Goal: Task Accomplishment & Management: Complete application form

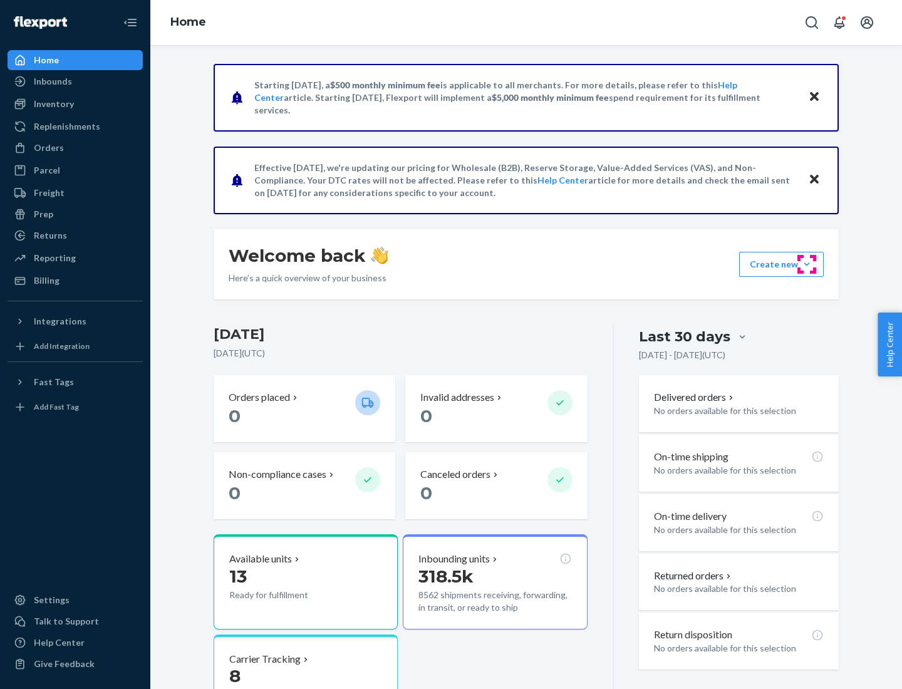
click at [807, 264] on button "Create new Create new inbound Create new order Create new product" at bounding box center [781, 264] width 85 height 25
click at [75, 81] on div "Inbounds" at bounding box center [75, 82] width 133 height 18
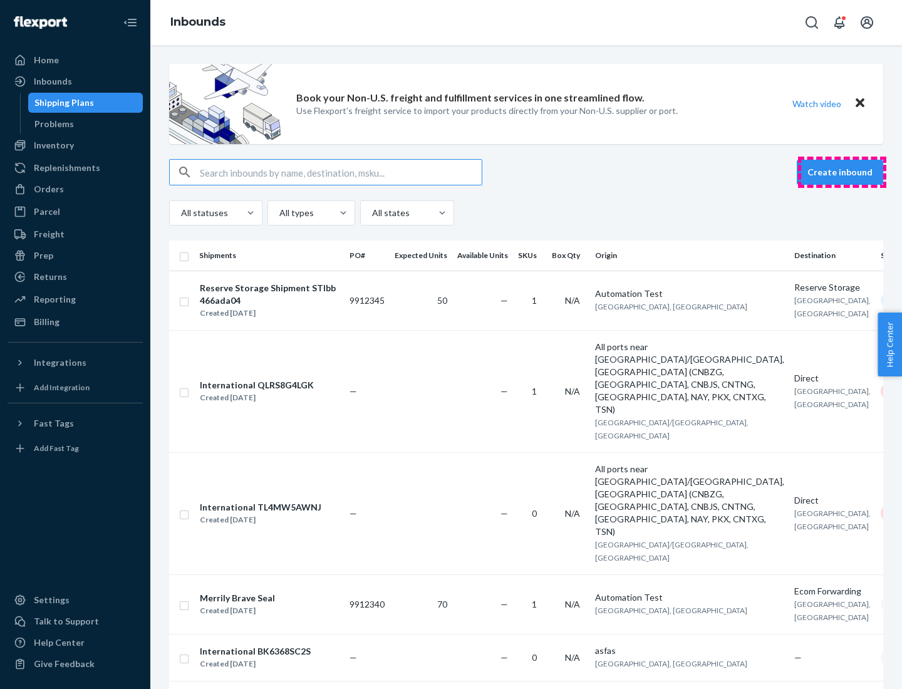
click at [842, 172] on button "Create inbound" at bounding box center [840, 172] width 86 height 25
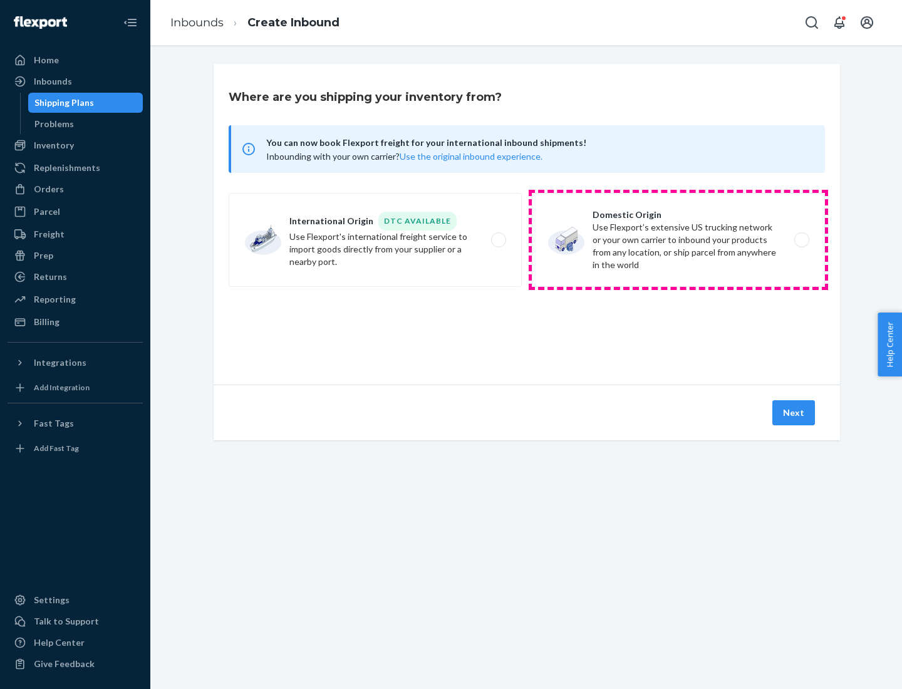
click at [679, 240] on label "Domestic Origin Use Flexport’s extensive US trucking network or your own carrie…" at bounding box center [678, 240] width 293 height 94
click at [801, 240] on input "Domestic Origin Use Flexport’s extensive US trucking network or your own carrie…" at bounding box center [805, 240] width 8 height 8
radio input "true"
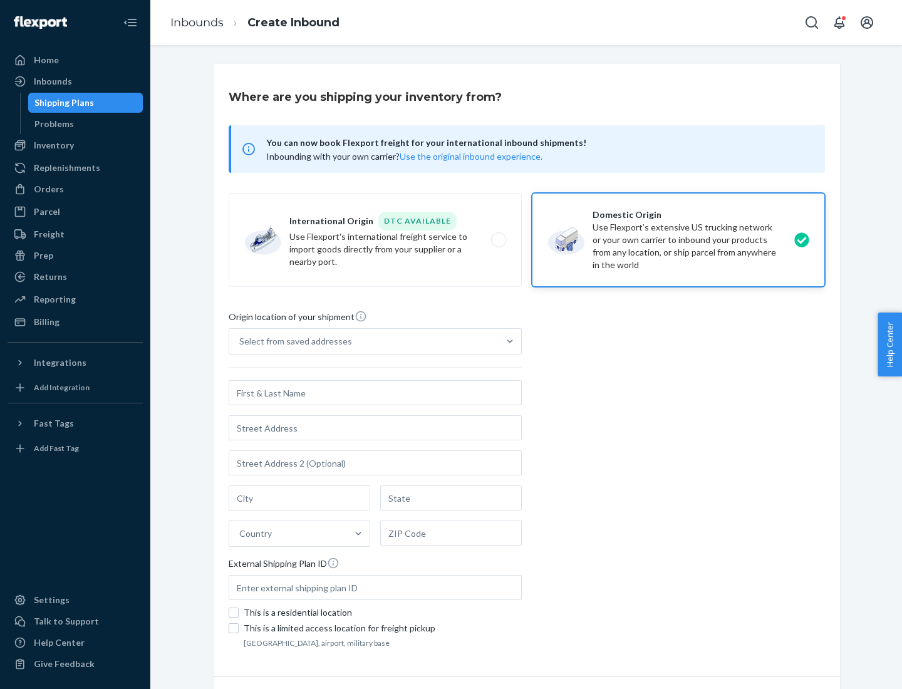
click at [293, 342] on div "Select from saved addresses" at bounding box center [295, 341] width 113 height 13
click at [241, 342] on input "Select from saved addresses" at bounding box center [239, 341] width 1 height 13
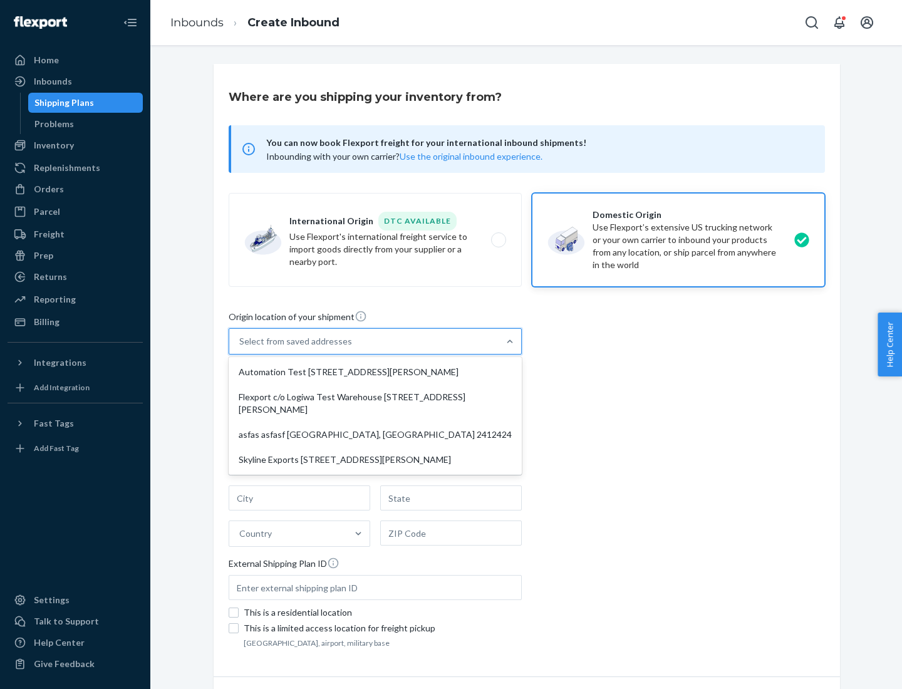
scroll to position [5, 0]
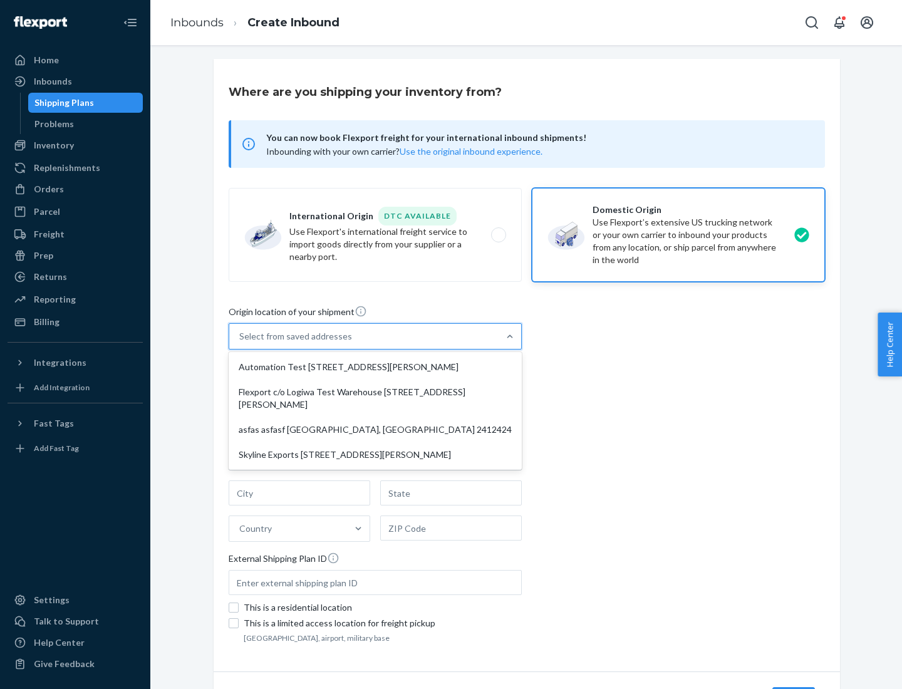
click at [375, 367] on div "Automation Test [STREET_ADDRESS][PERSON_NAME]" at bounding box center [375, 367] width 288 height 25
click at [241, 343] on input "option Automation Test [STREET_ADDRESS][PERSON_NAME] focused, 1 of 4. 4 results…" at bounding box center [239, 336] width 1 height 13
type input "Automation Test"
type input "9th Floor"
type input "[GEOGRAPHIC_DATA]"
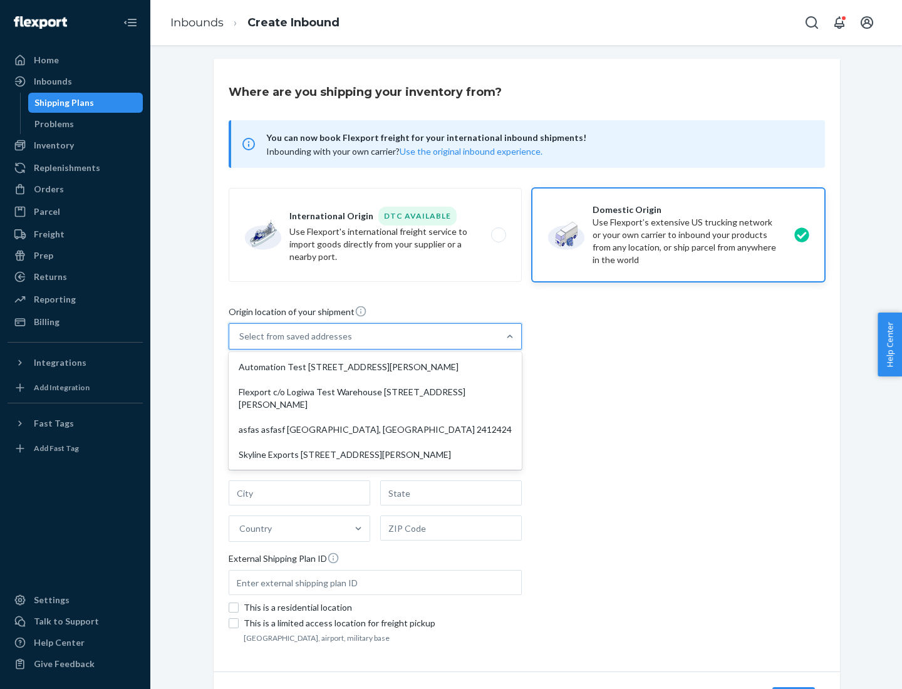
type input "CA"
type input "94104"
type input "[STREET_ADDRESS][PERSON_NAME]"
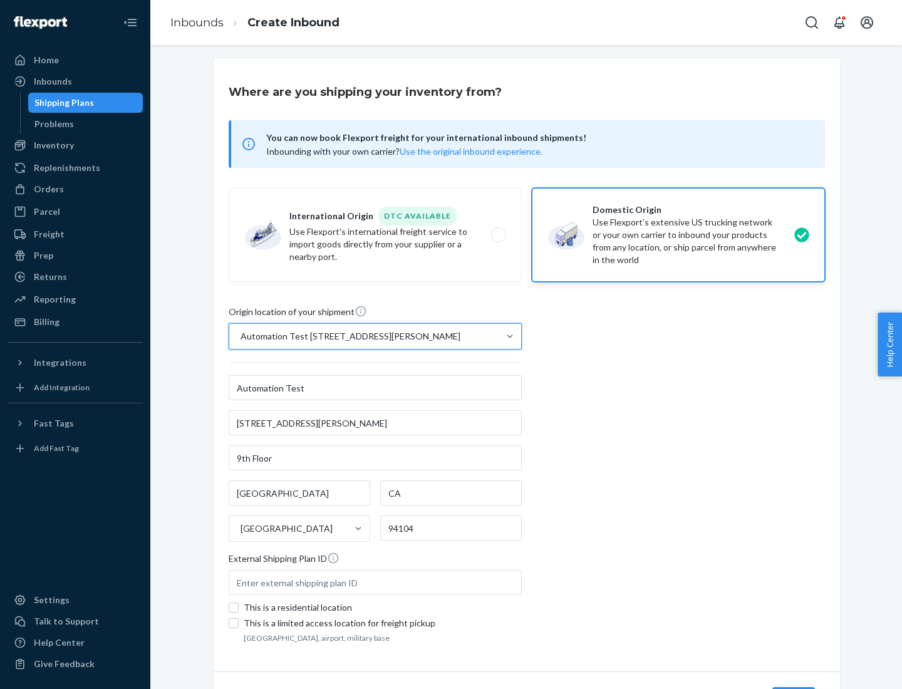
scroll to position [73, 0]
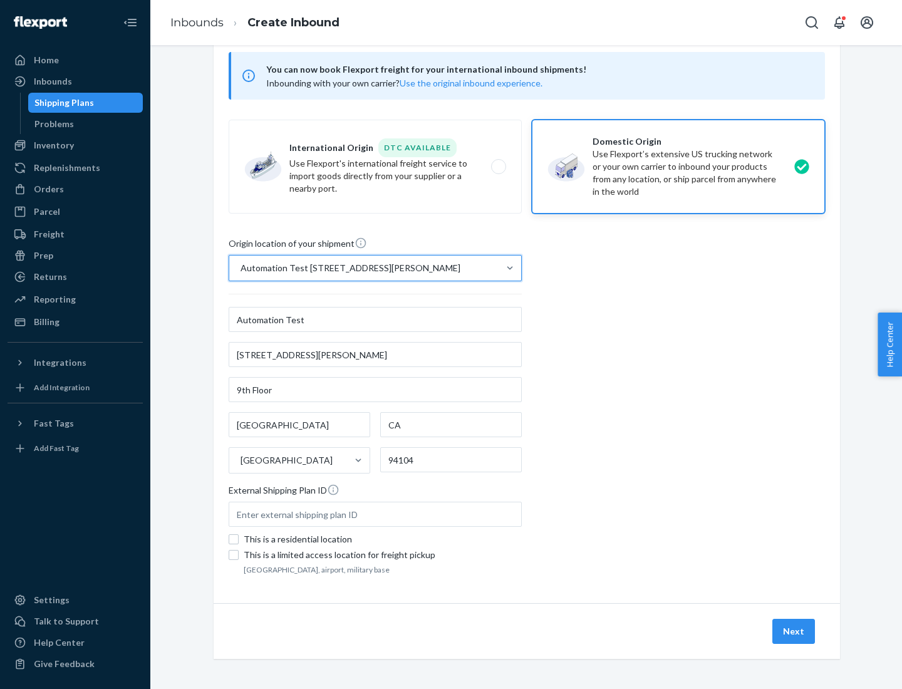
click at [795, 632] on button "Next" at bounding box center [794, 631] width 43 height 25
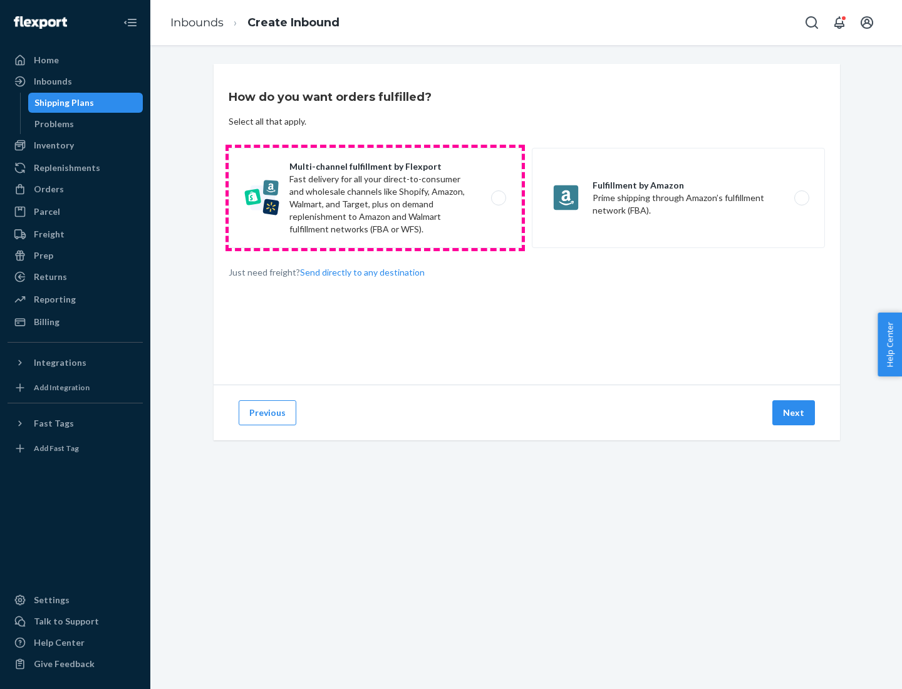
click at [375, 198] on label "Multi-channel fulfillment by Flexport Fast delivery for all your direct-to-cons…" at bounding box center [375, 198] width 293 height 100
click at [498, 198] on input "Multi-channel fulfillment by Flexport Fast delivery for all your direct-to-cons…" at bounding box center [502, 198] width 8 height 8
radio input "true"
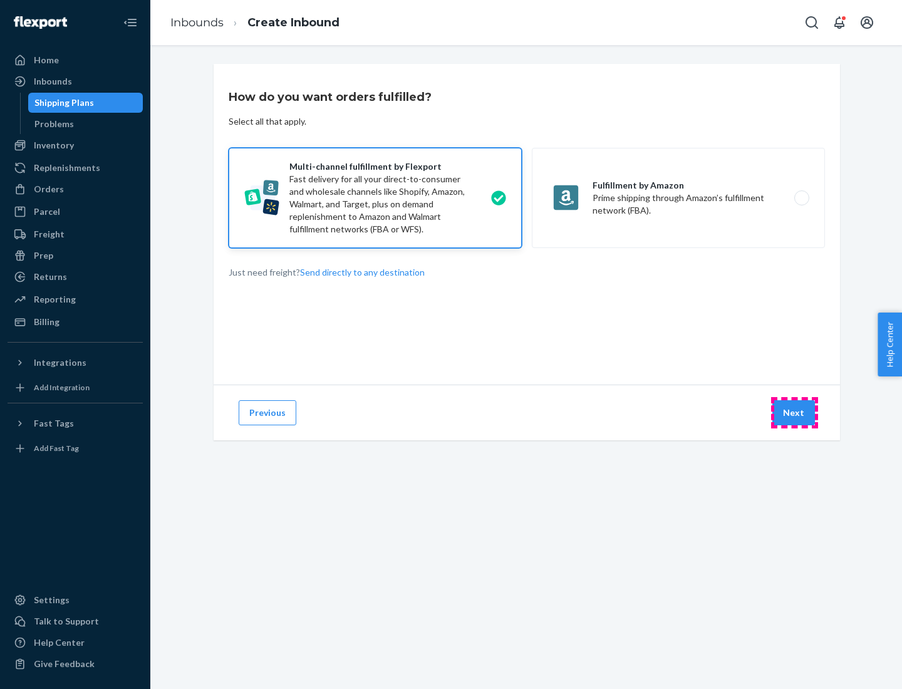
click at [795, 413] on button "Next" at bounding box center [794, 412] width 43 height 25
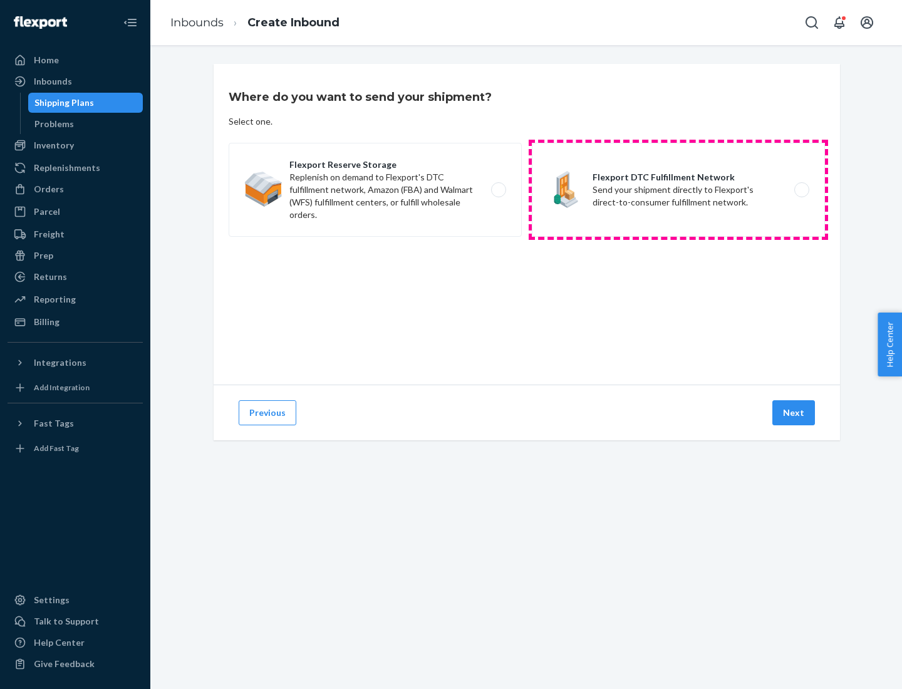
click at [679, 190] on label "Flexport DTC Fulfillment Network Send your shipment directly to Flexport's dire…" at bounding box center [678, 190] width 293 height 94
click at [801, 190] on input "Flexport DTC Fulfillment Network Send your shipment directly to Flexport's dire…" at bounding box center [805, 190] width 8 height 8
radio input "true"
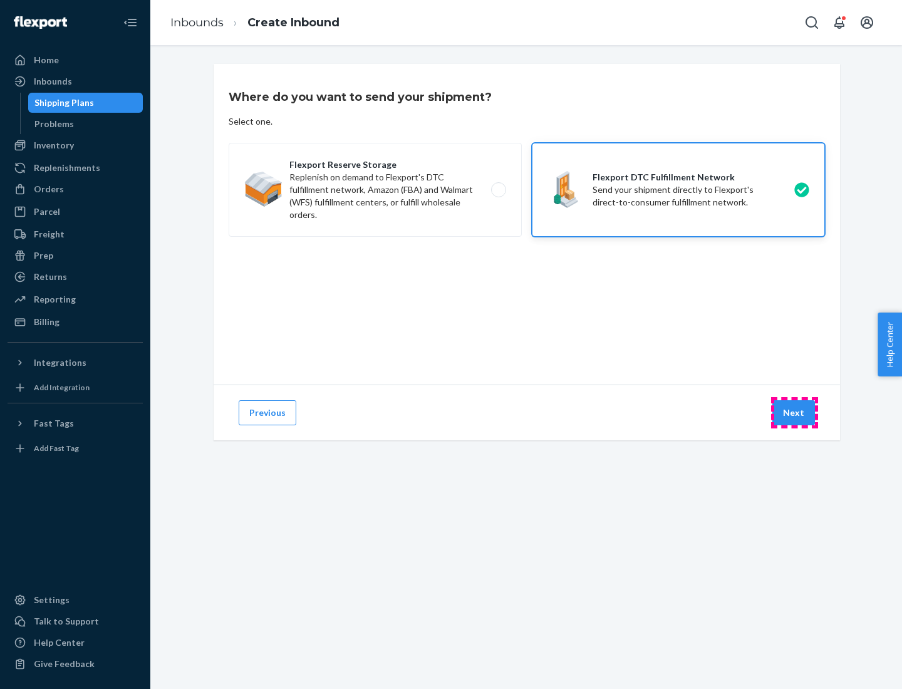
click at [795, 413] on button "Next" at bounding box center [794, 412] width 43 height 25
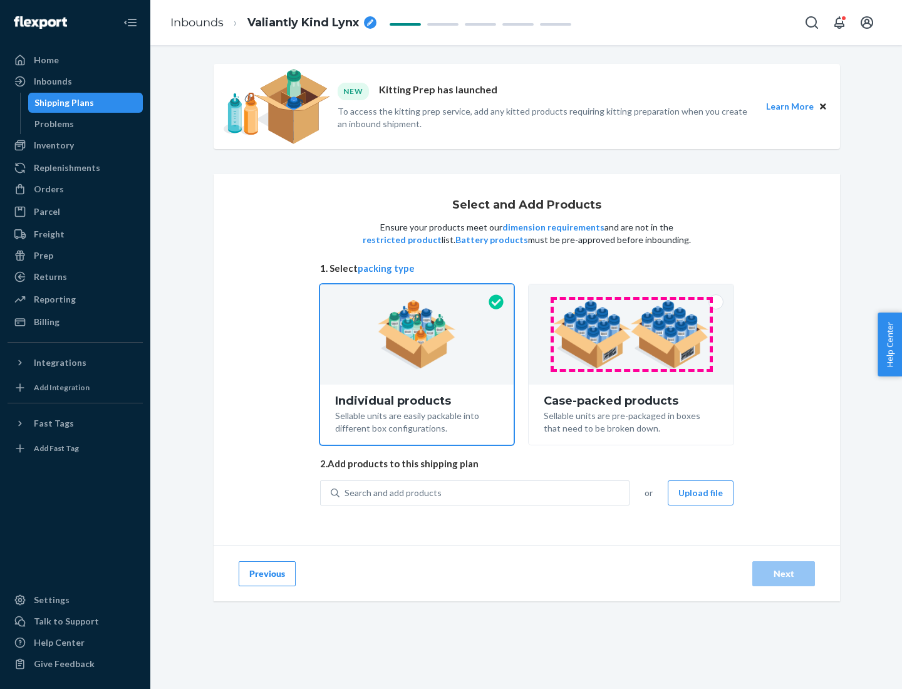
click at [632, 335] on img at bounding box center [631, 334] width 156 height 69
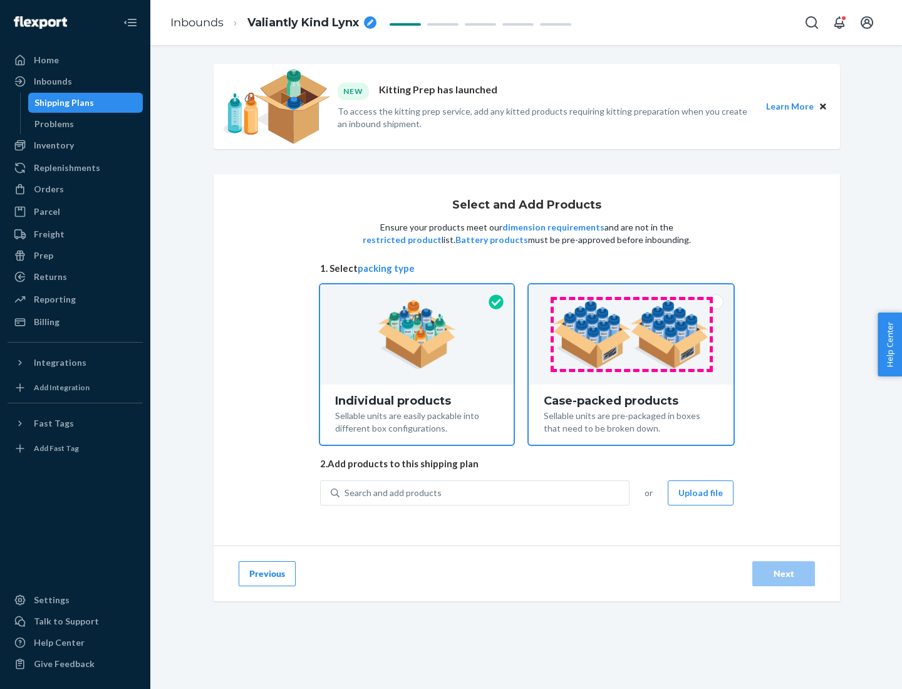
click at [632, 293] on input "Case-packed products Sellable units are pre-packaged in boxes that need to be b…" at bounding box center [631, 288] width 8 height 8
radio input "true"
radio input "false"
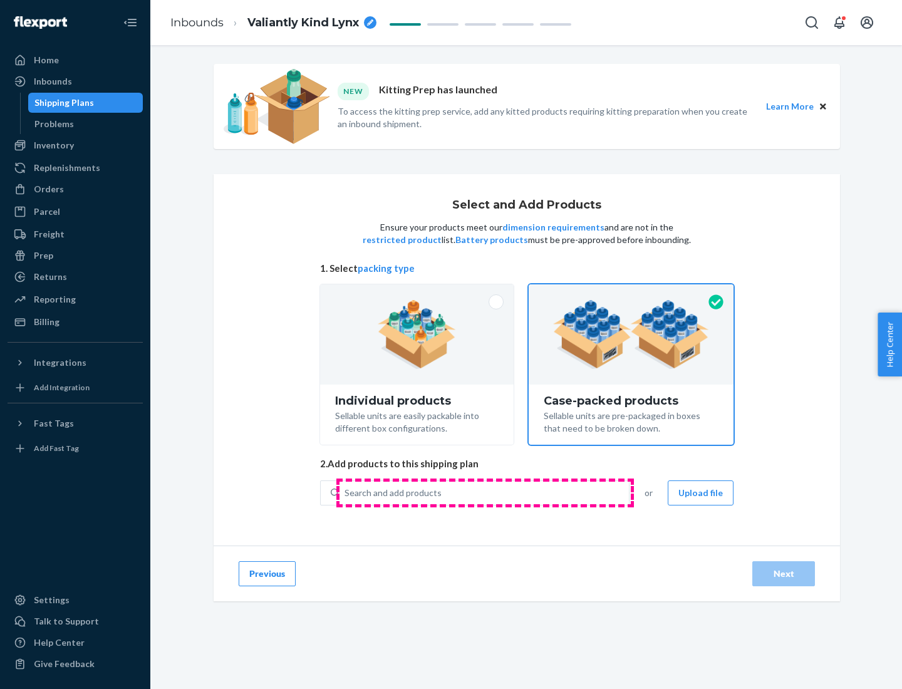
click at [485, 493] on div "Search and add products" at bounding box center [484, 493] width 289 height 23
click at [346, 493] on input "Search and add products" at bounding box center [345, 493] width 1 height 13
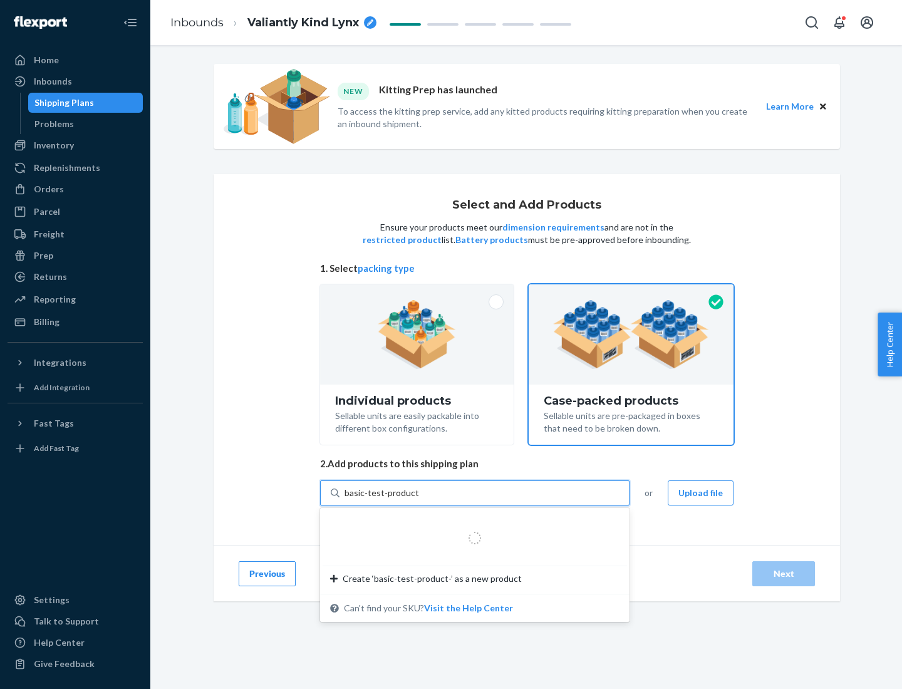
type input "basic-test-product-1"
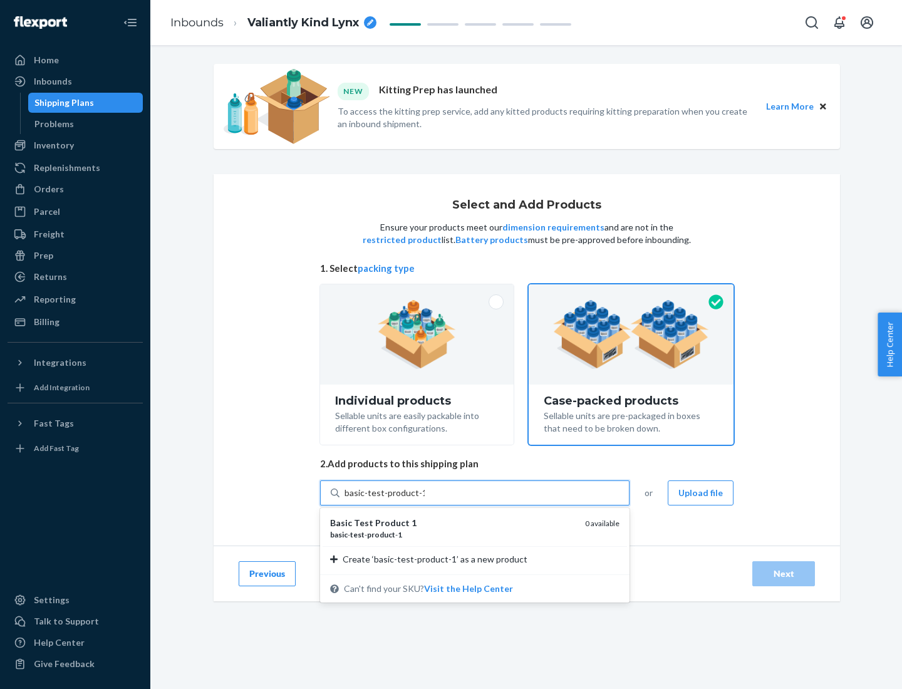
click at [453, 535] on div "basic - test - product - 1" at bounding box center [452, 534] width 245 height 11
click at [425, 499] on input "basic-test-product-1" at bounding box center [385, 493] width 80 height 13
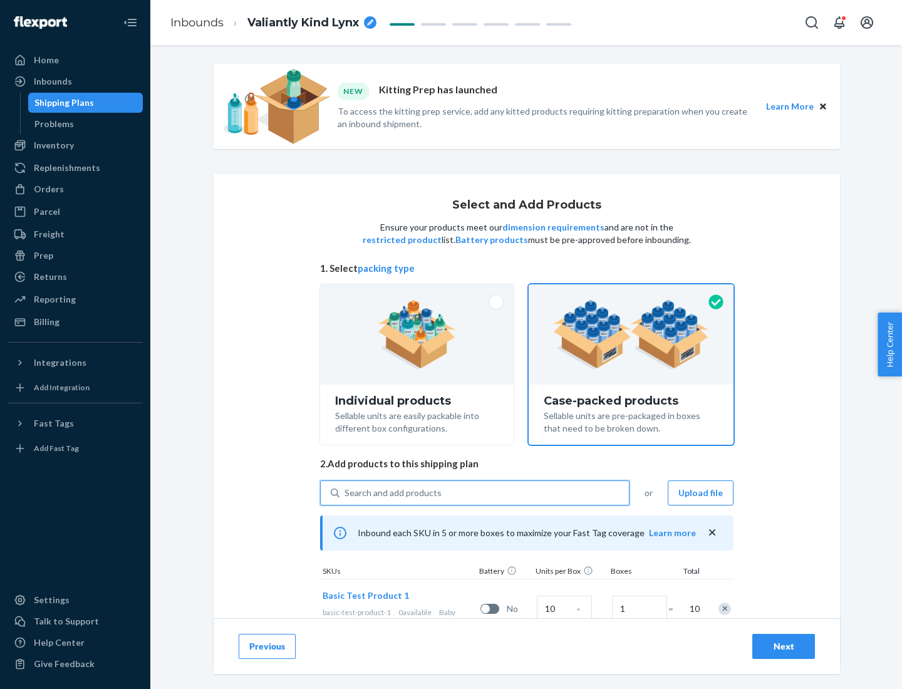
scroll to position [45, 0]
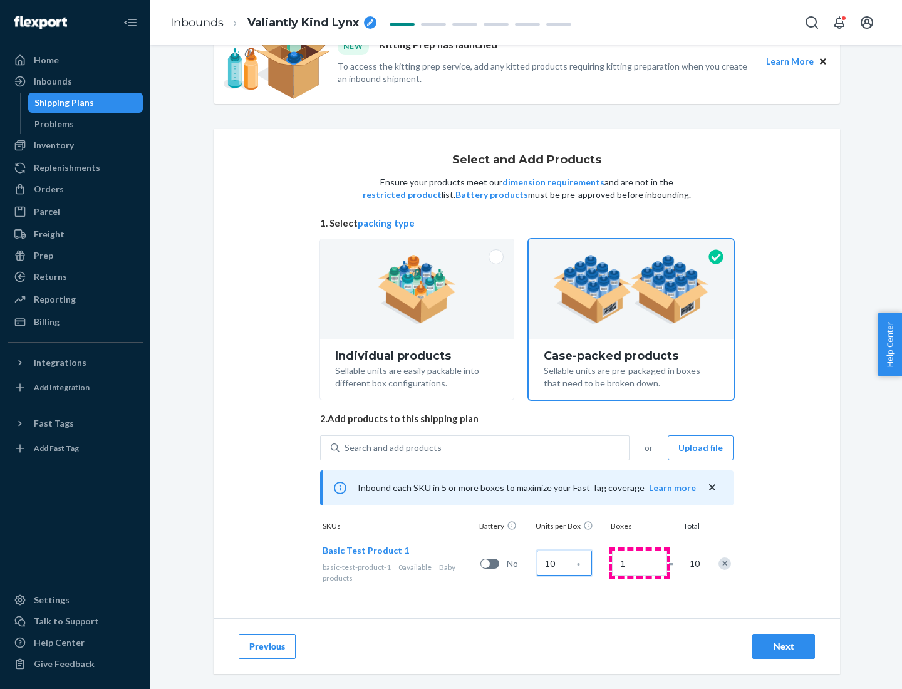
type input "10"
type input "7"
click at [784, 647] on div "Next" at bounding box center [783, 646] width 41 height 13
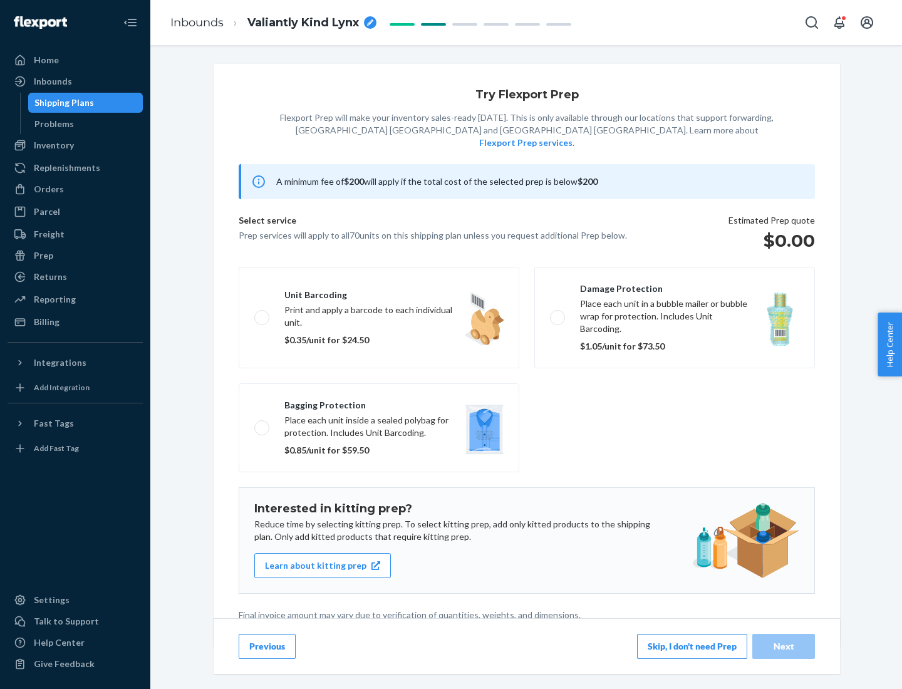
scroll to position [3, 0]
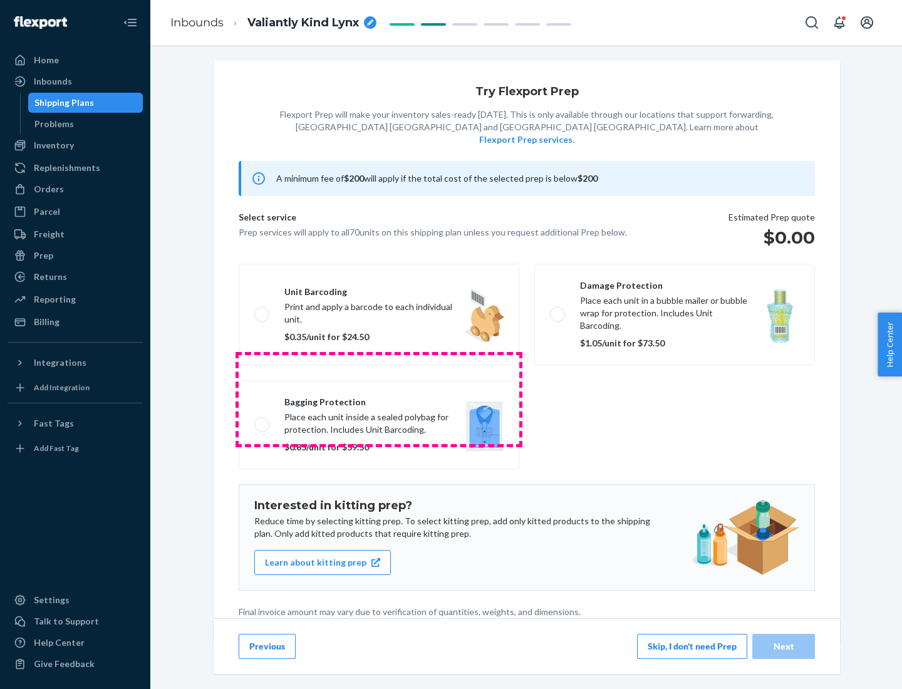
click at [379, 399] on label "Bagging protection Place each unit inside a sealed polybag for protection. Incl…" at bounding box center [379, 424] width 281 height 89
click at [263, 420] on input "Bagging protection Place each unit inside a sealed polybag for protection. Incl…" at bounding box center [258, 424] width 8 height 8
checkbox input "true"
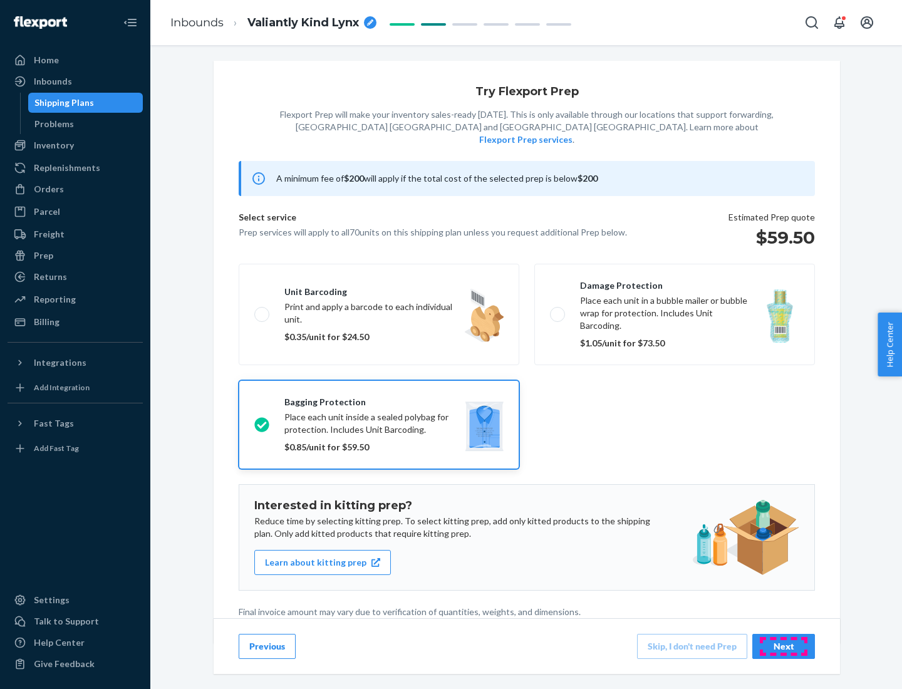
click at [784, 646] on div "Next" at bounding box center [783, 646] width 41 height 13
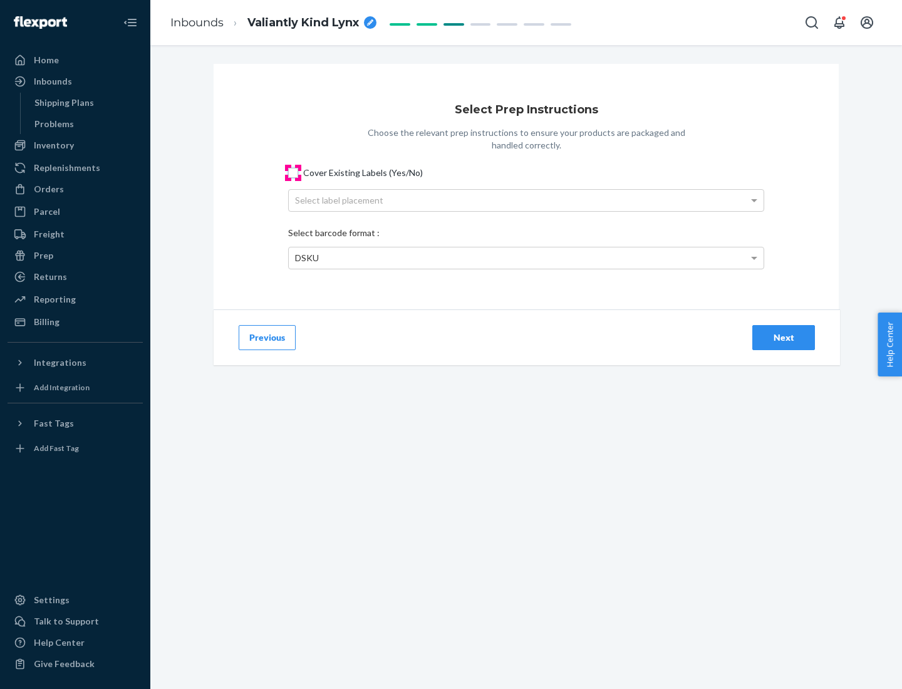
click at [293, 172] on input "Cover Existing Labels (Yes/No)" at bounding box center [293, 173] width 10 height 10
checkbox input "true"
click at [526, 200] on div "Select label placement" at bounding box center [526, 200] width 475 height 21
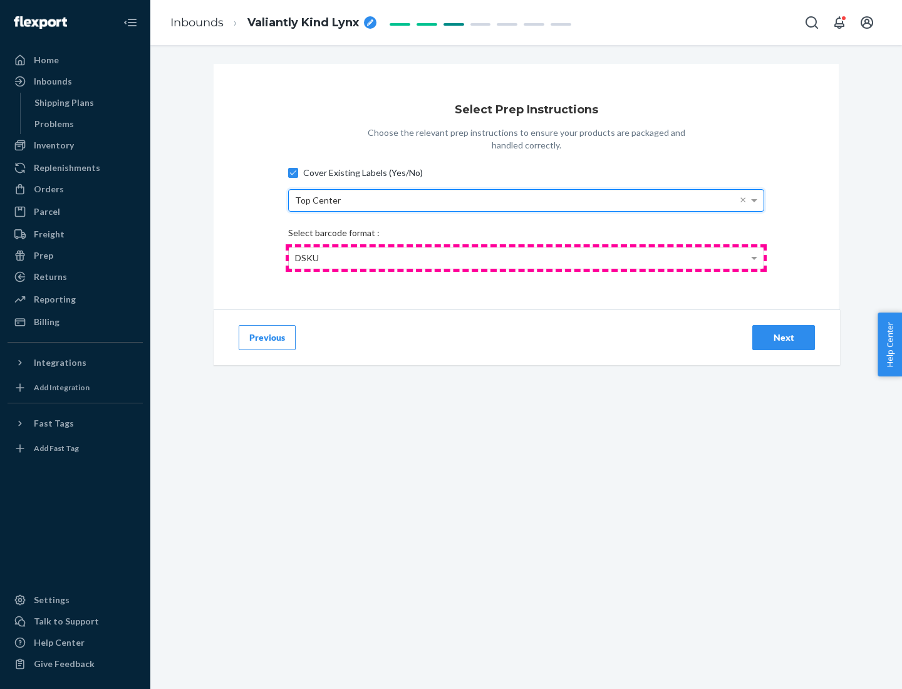
click at [526, 258] on div "DSKU" at bounding box center [526, 258] width 475 height 21
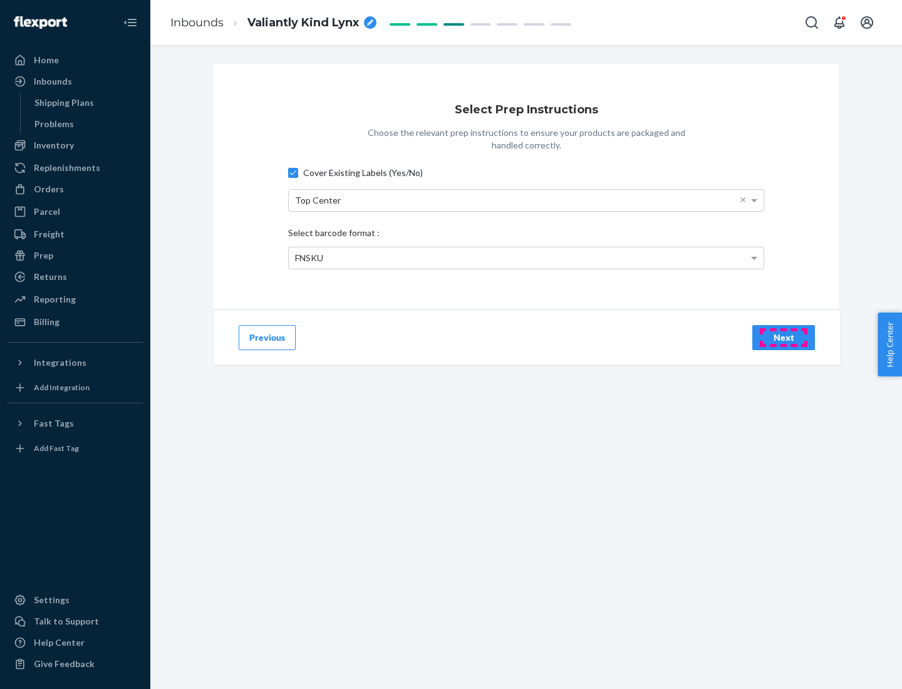
click at [784, 337] on div "Next" at bounding box center [783, 337] width 41 height 13
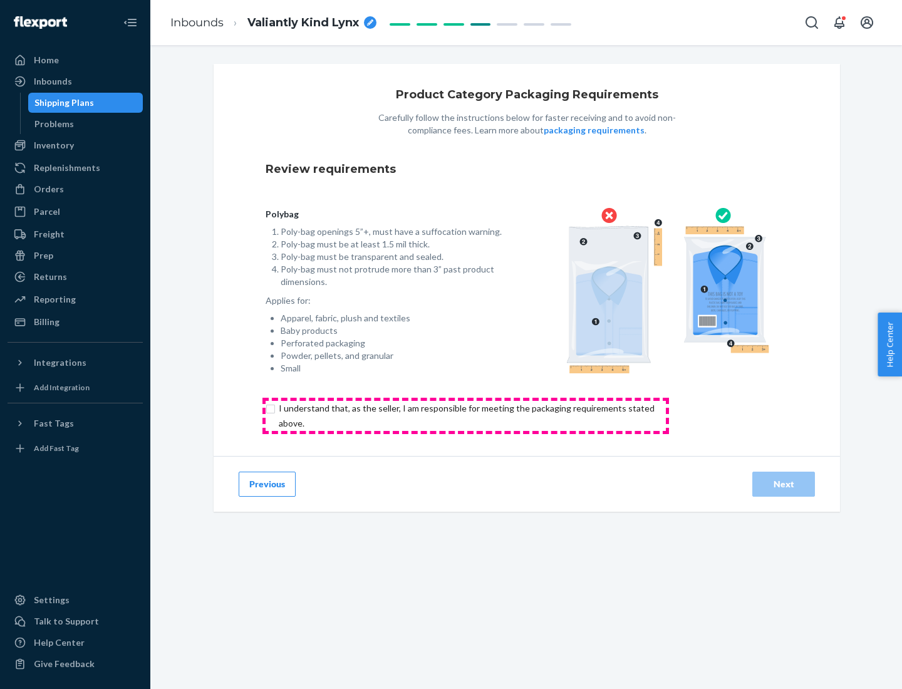
click at [466, 415] on input "checkbox" at bounding box center [474, 416] width 417 height 30
checkbox input "true"
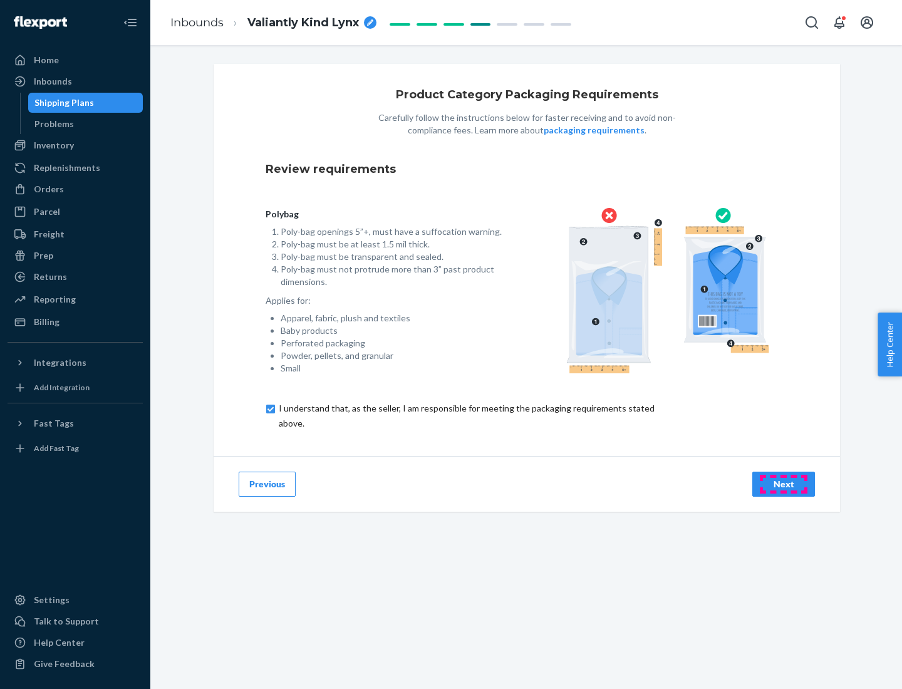
click at [784, 484] on div "Next" at bounding box center [783, 484] width 41 height 13
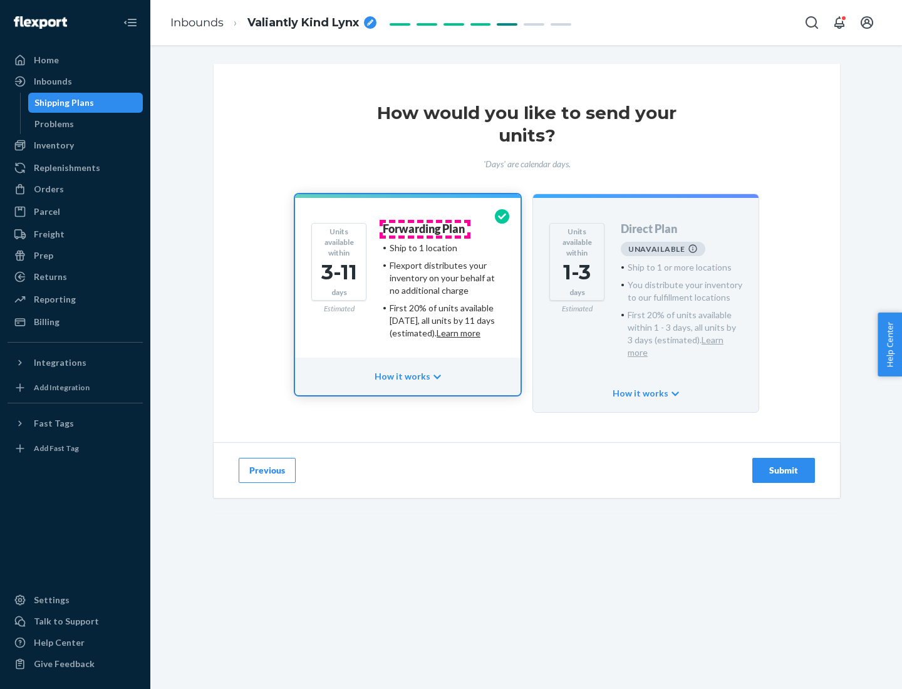
click at [425, 229] on h4 "Forwarding Plan" at bounding box center [424, 229] width 82 height 13
click at [784, 464] on div "Submit" at bounding box center [783, 470] width 41 height 13
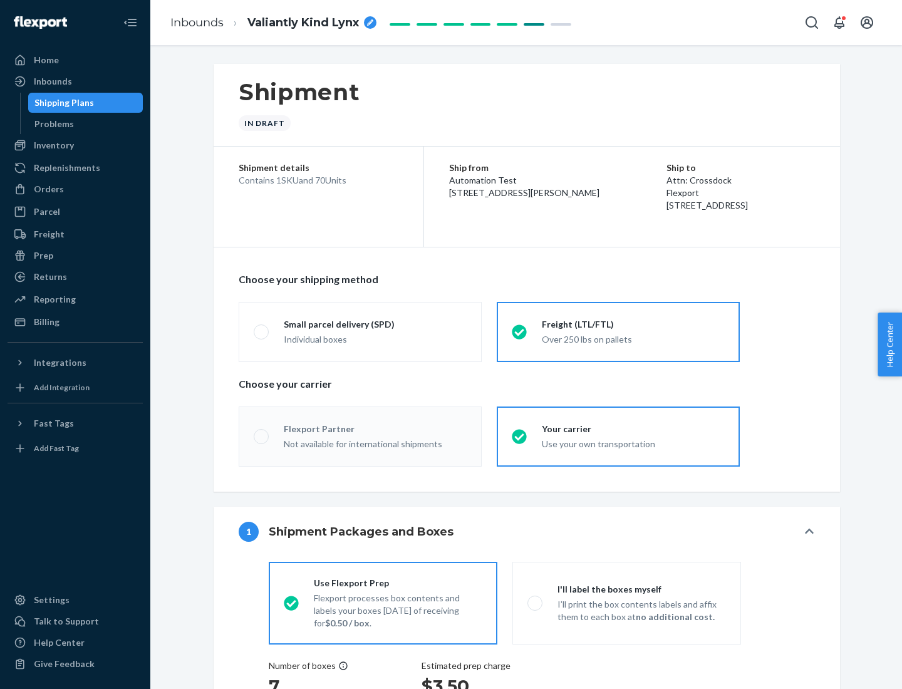
radio input "true"
radio input "false"
radio input "true"
radio input "false"
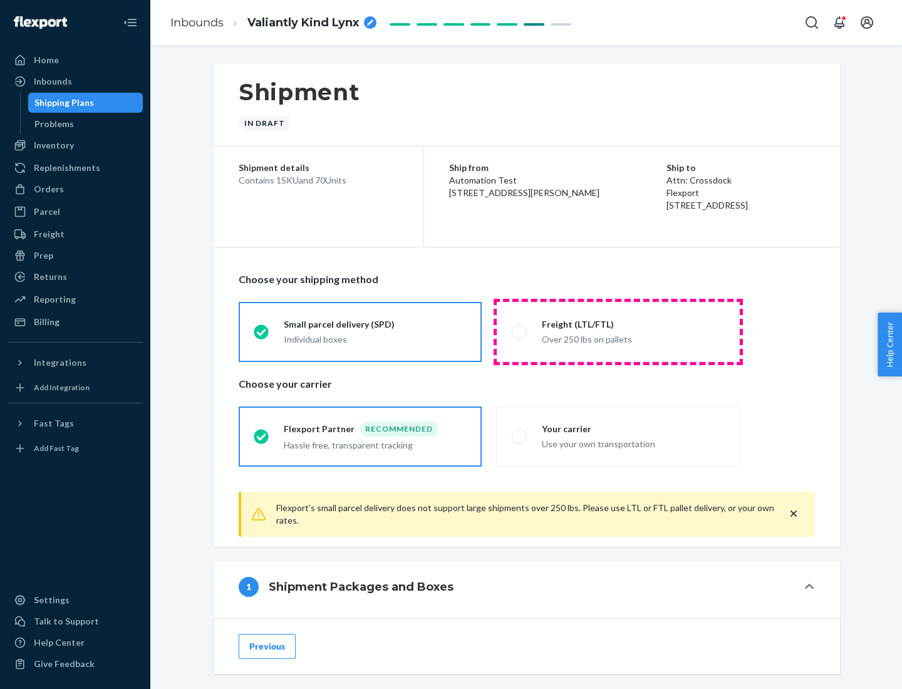
click at [618, 331] on div "Over 250 lbs on pallets" at bounding box center [633, 338] width 183 height 15
click at [520, 331] on input "Freight (LTL/FTL) Over 250 lbs on pallets" at bounding box center [516, 332] width 8 height 8
radio input "true"
radio input "false"
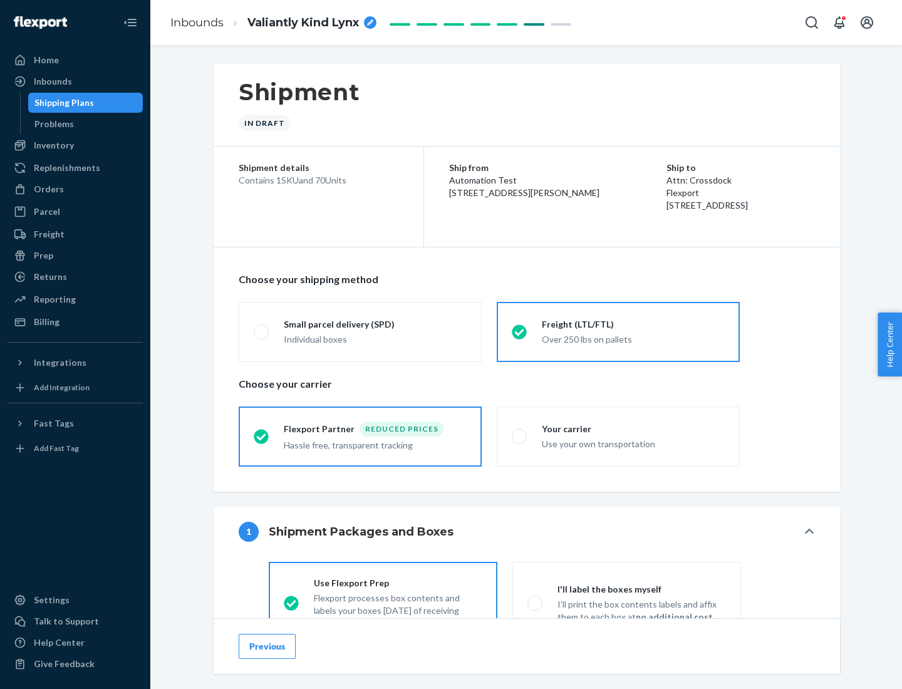
scroll to position [70, 0]
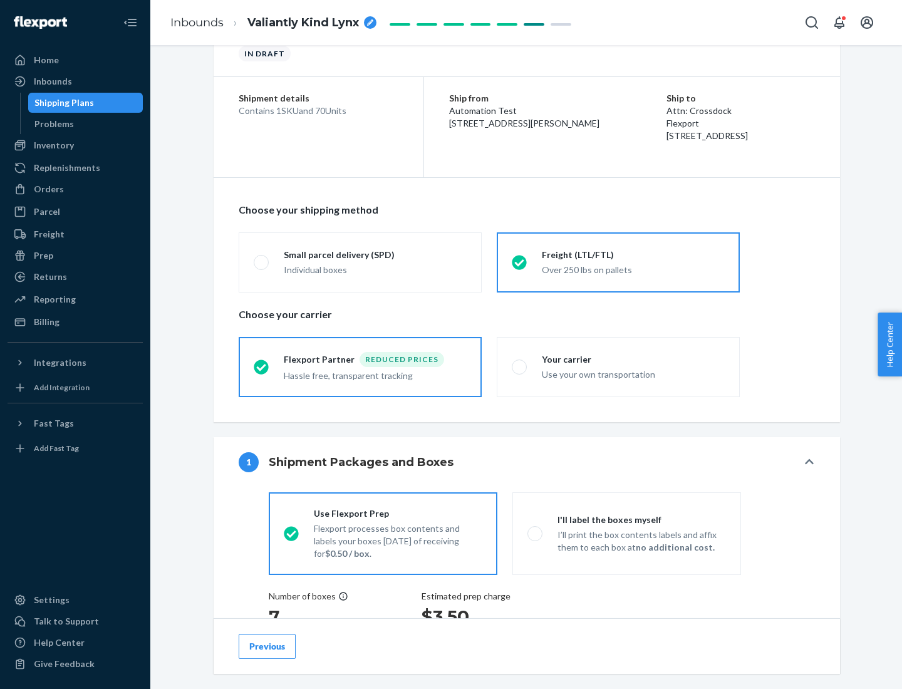
click at [360, 367] on div "Hassle free, transparent tracking" at bounding box center [375, 374] width 183 height 15
click at [262, 367] on input "Flexport Partner Reduced prices Hassle free, transparent tracking" at bounding box center [258, 367] width 8 height 8
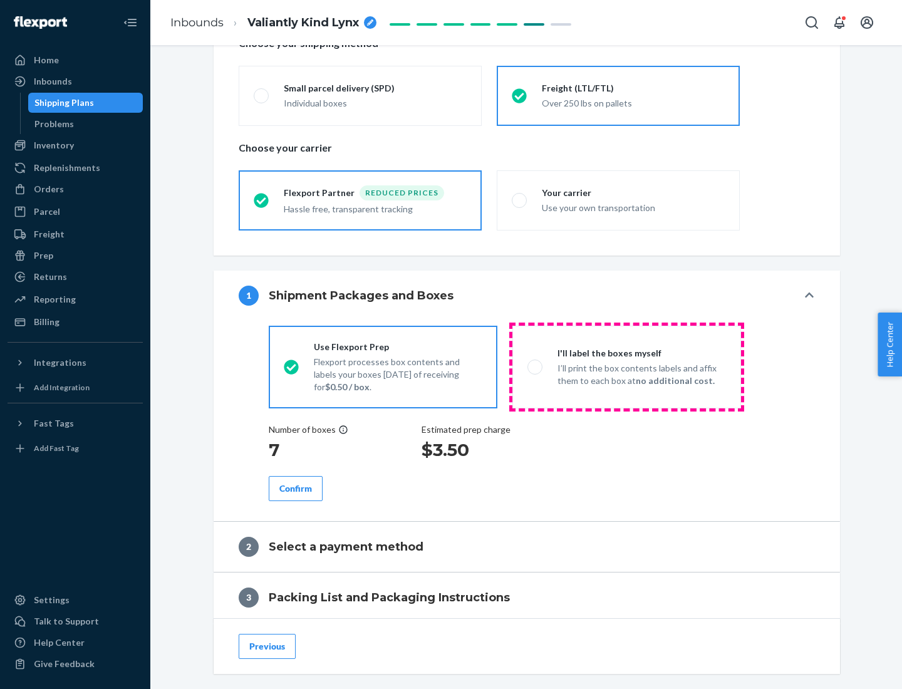
click at [627, 367] on p "I’ll print the box contents labels and affix them to each box at no additional …" at bounding box center [642, 374] width 169 height 25
click at [536, 367] on input "I'll label the boxes myself I’ll print the box contents labels and affix them t…" at bounding box center [532, 367] width 8 height 8
radio input "true"
radio input "false"
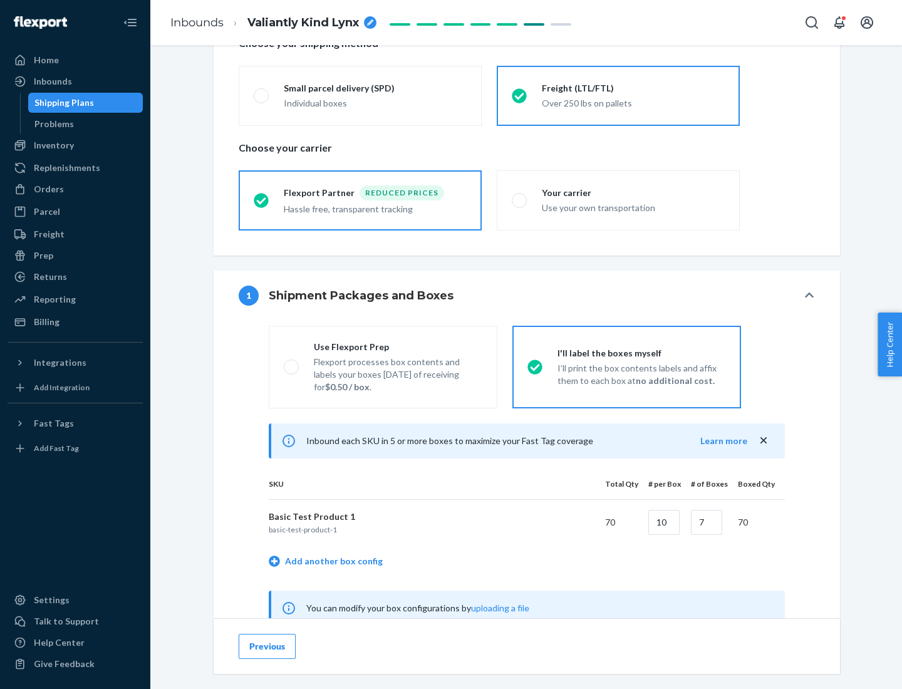
scroll to position [392, 0]
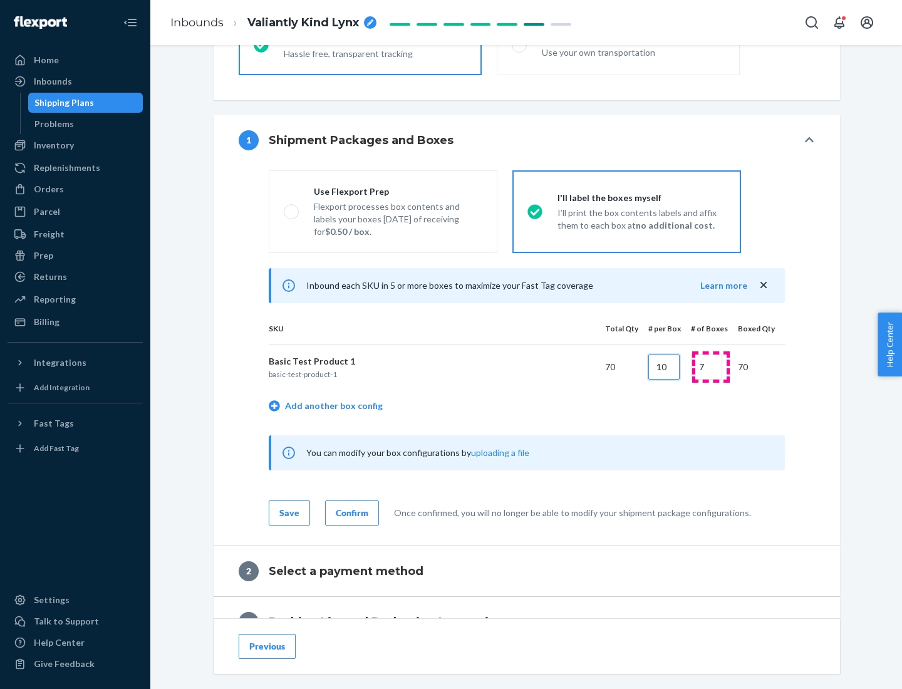
type input "10"
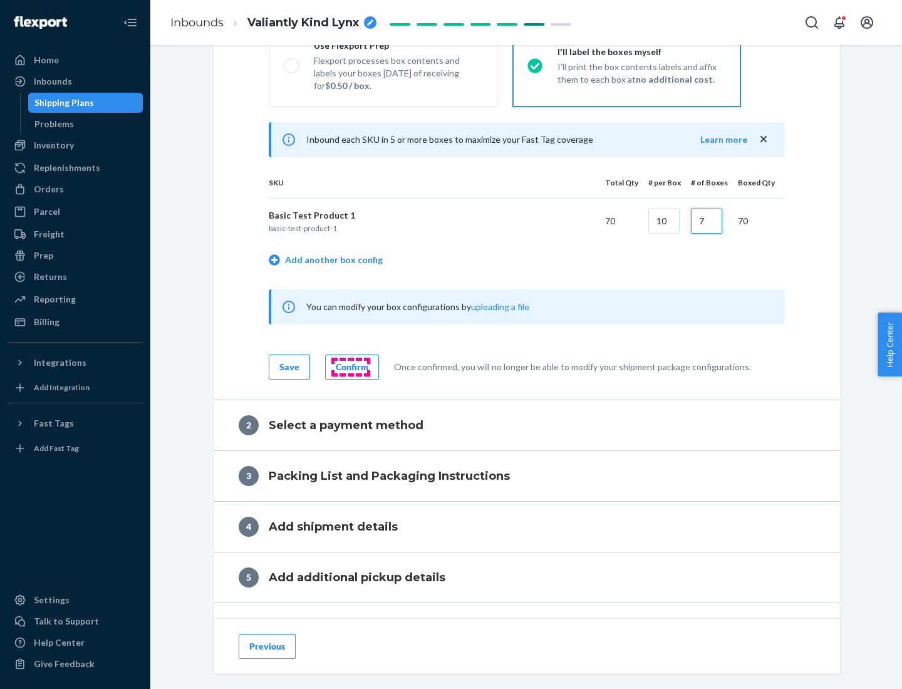
type input "7"
click at [350, 367] on div "Confirm" at bounding box center [352, 367] width 33 height 13
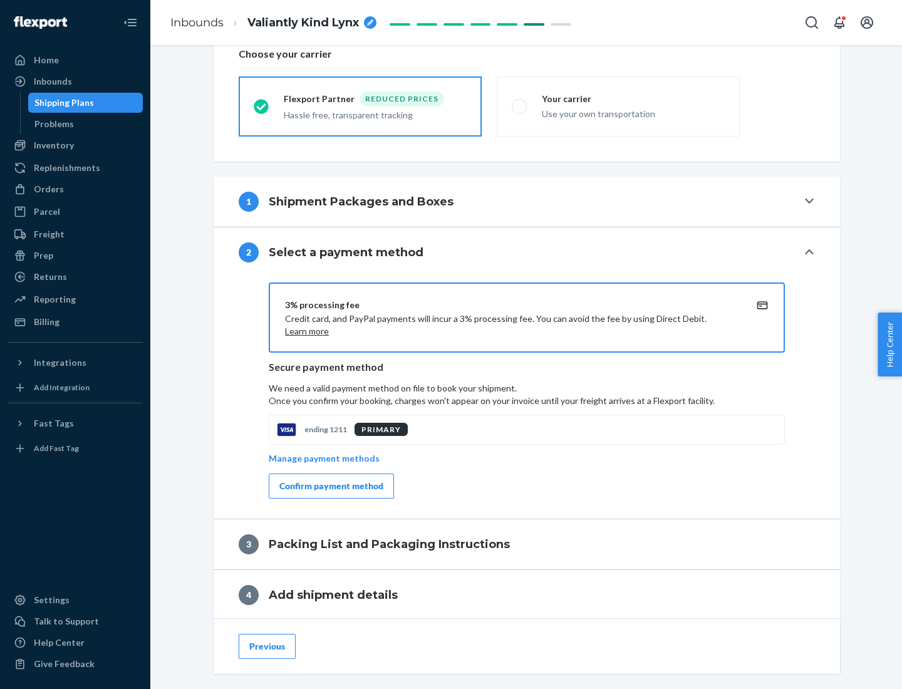
scroll to position [449, 0]
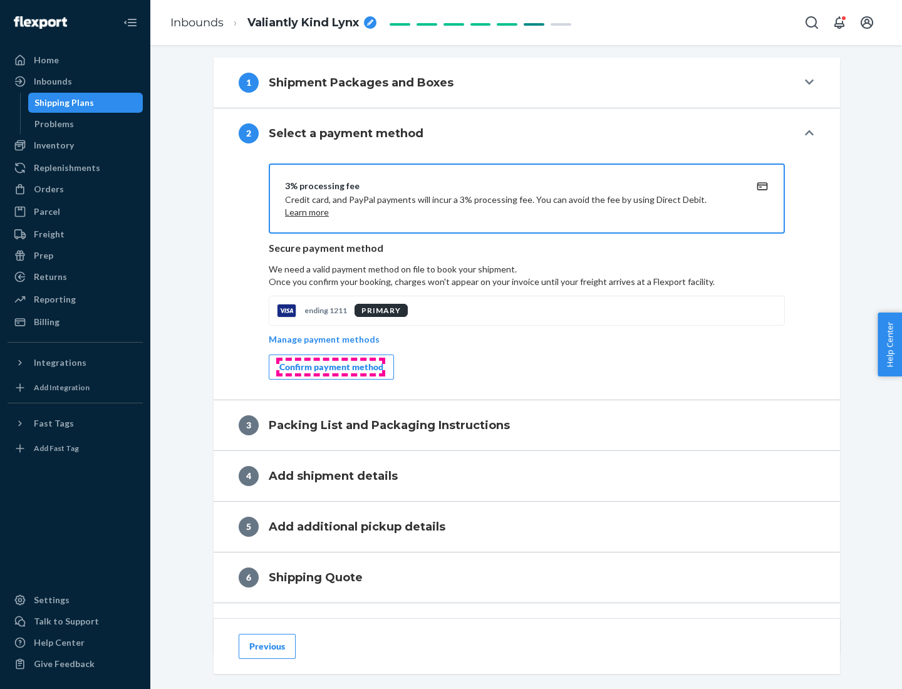
click at [330, 367] on div "Confirm payment method" at bounding box center [331, 367] width 104 height 13
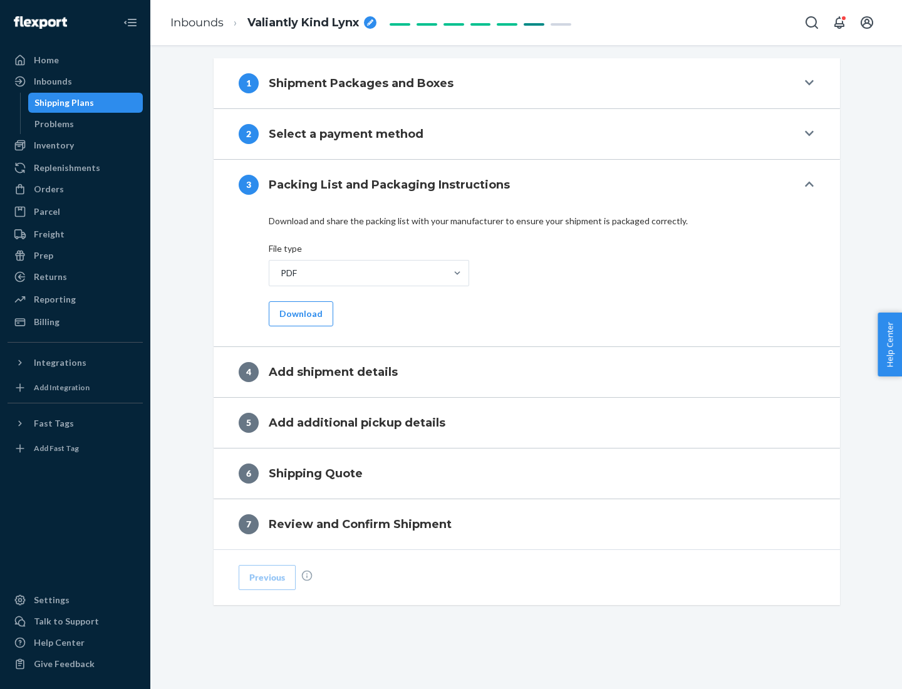
scroll to position [395, 0]
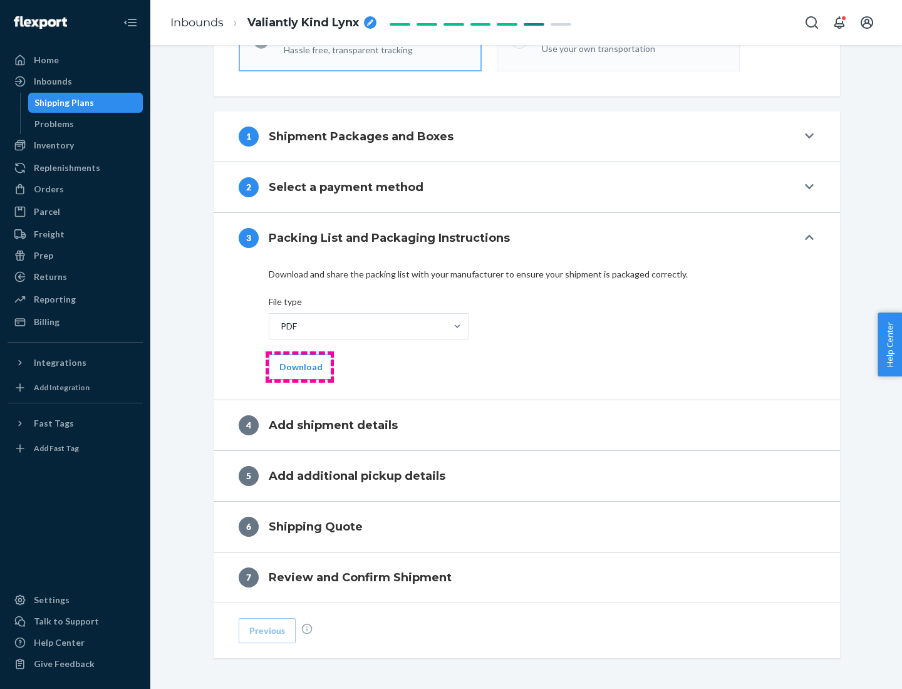
click at [300, 367] on button "Download" at bounding box center [301, 367] width 65 height 25
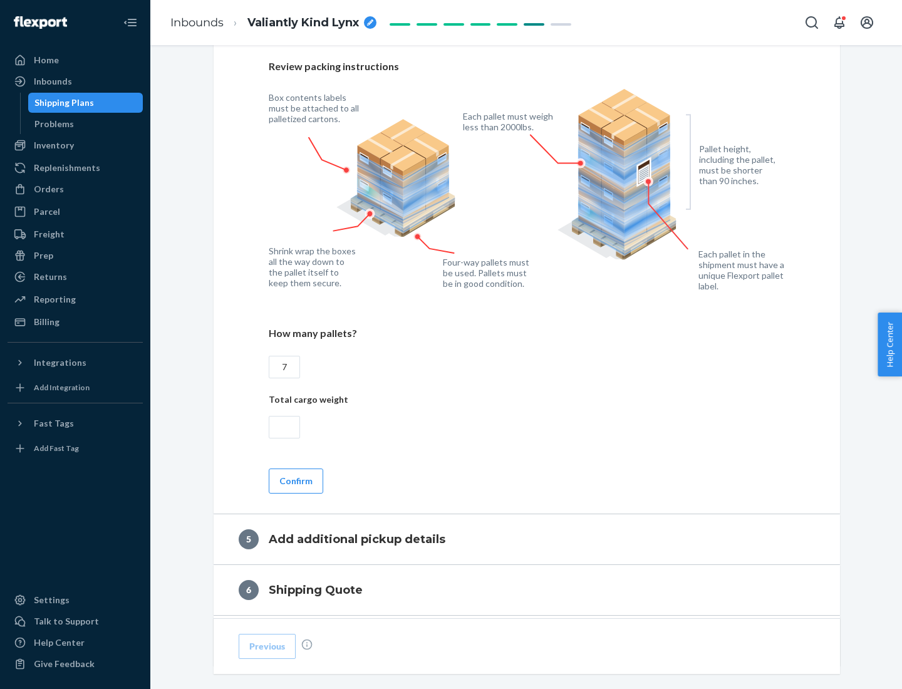
scroll to position [813, 0]
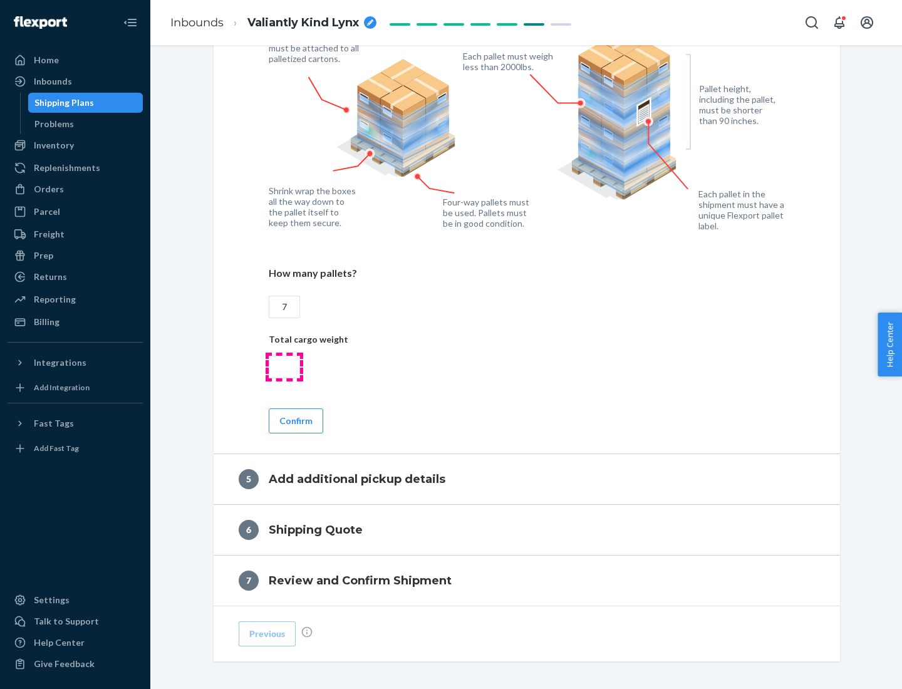
type input "7"
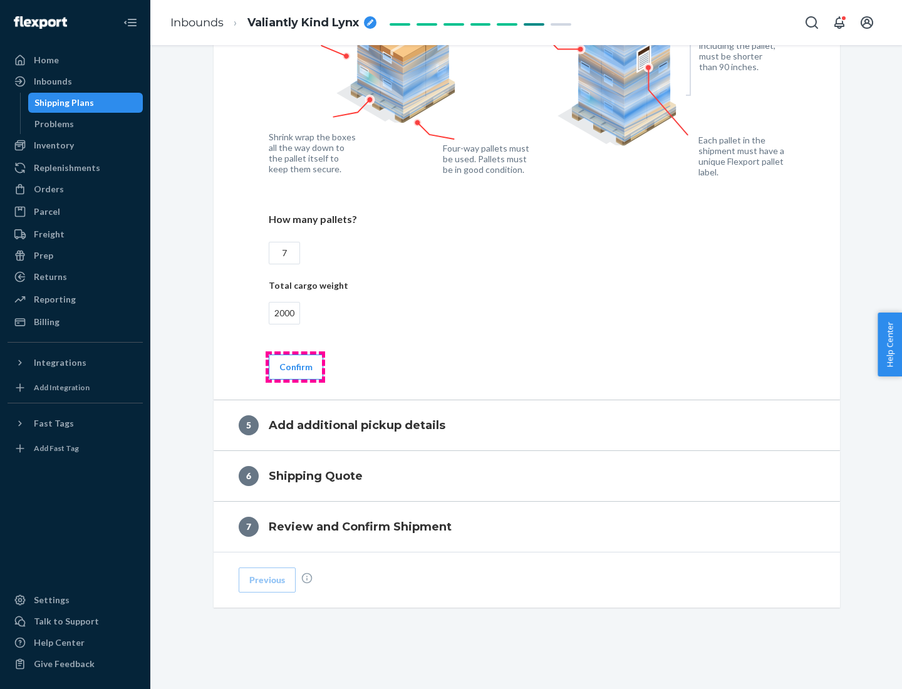
type input "2000"
click at [295, 367] on button "Confirm" at bounding box center [296, 367] width 55 height 25
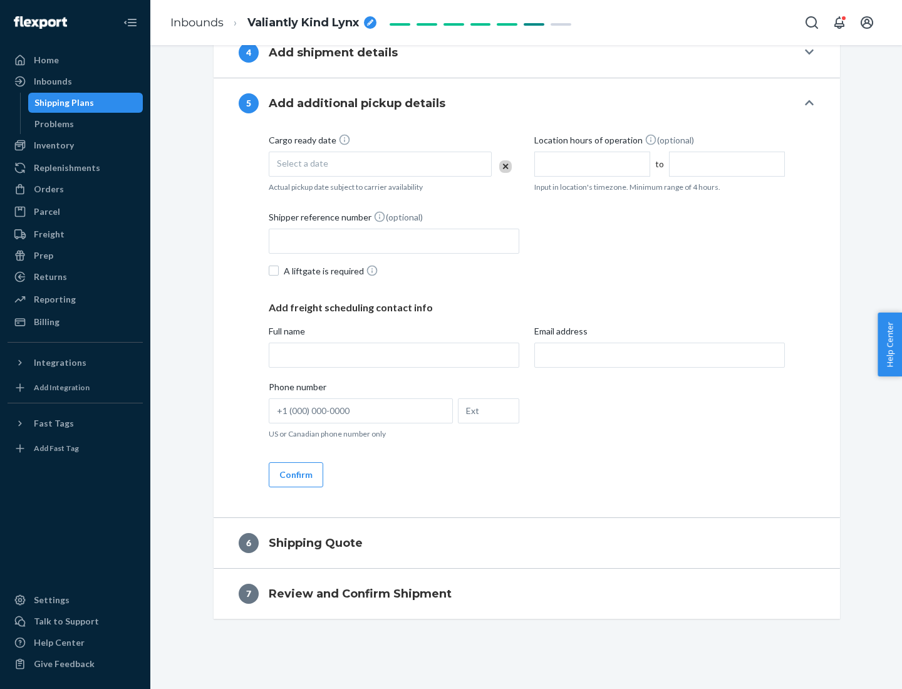
scroll to position [429, 0]
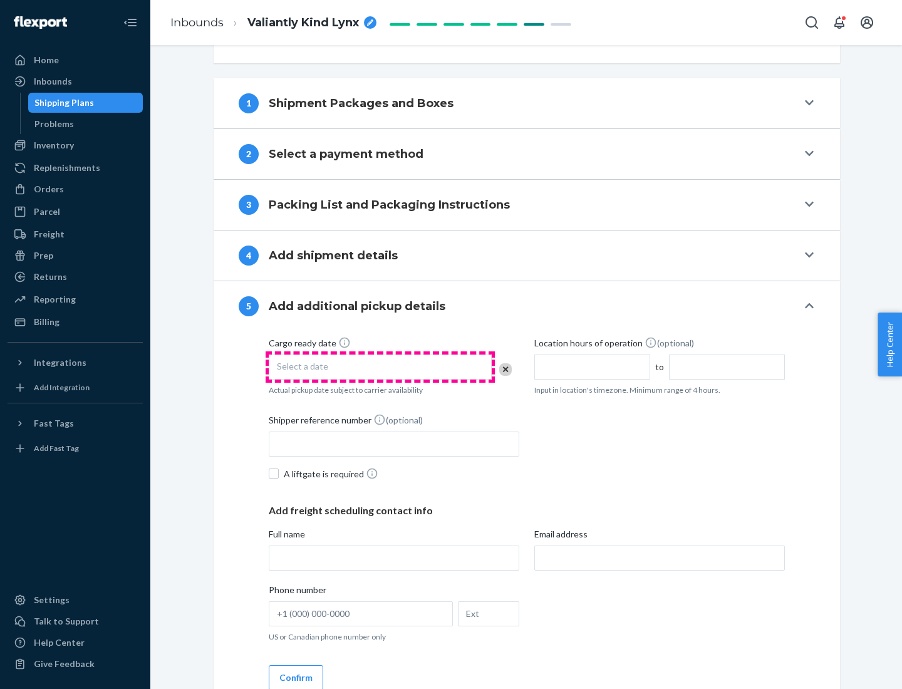
click at [380, 367] on div "Select a date" at bounding box center [380, 367] width 223 height 25
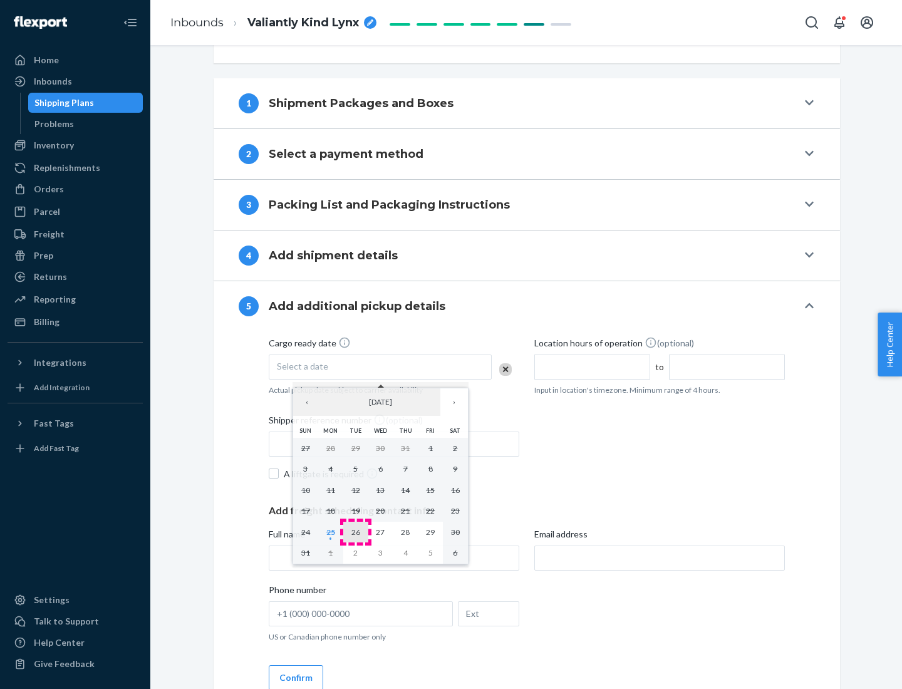
click at [355, 532] on abbr "26" at bounding box center [356, 532] width 9 height 9
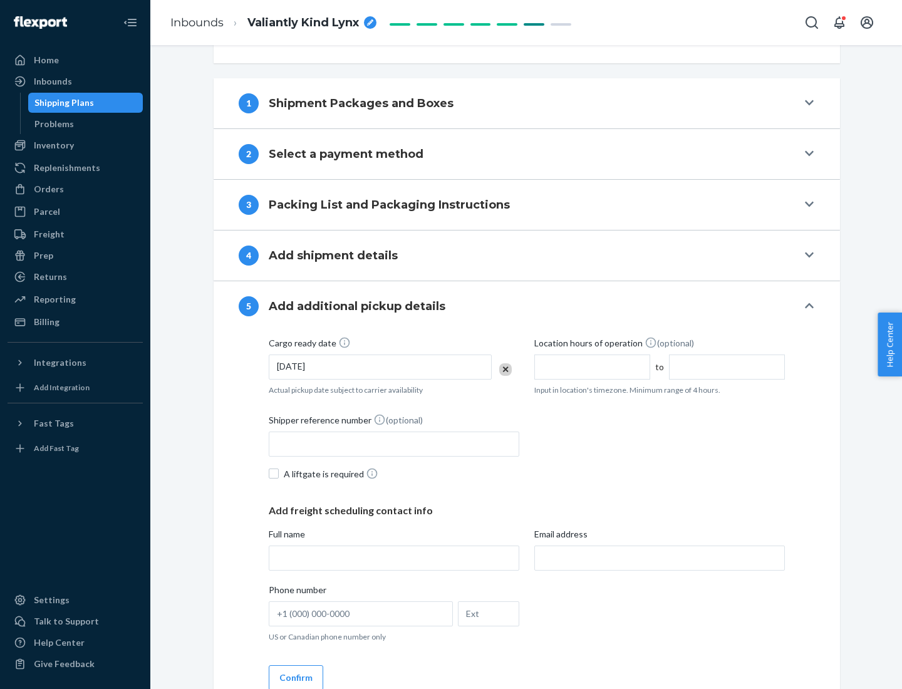
scroll to position [620, 0]
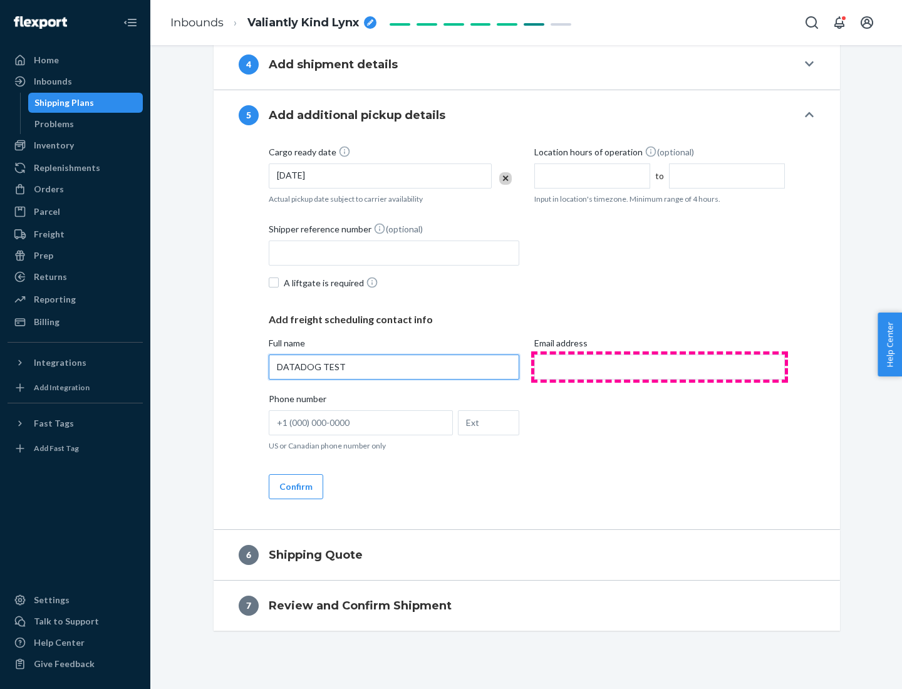
type input "DATADOG TEST"
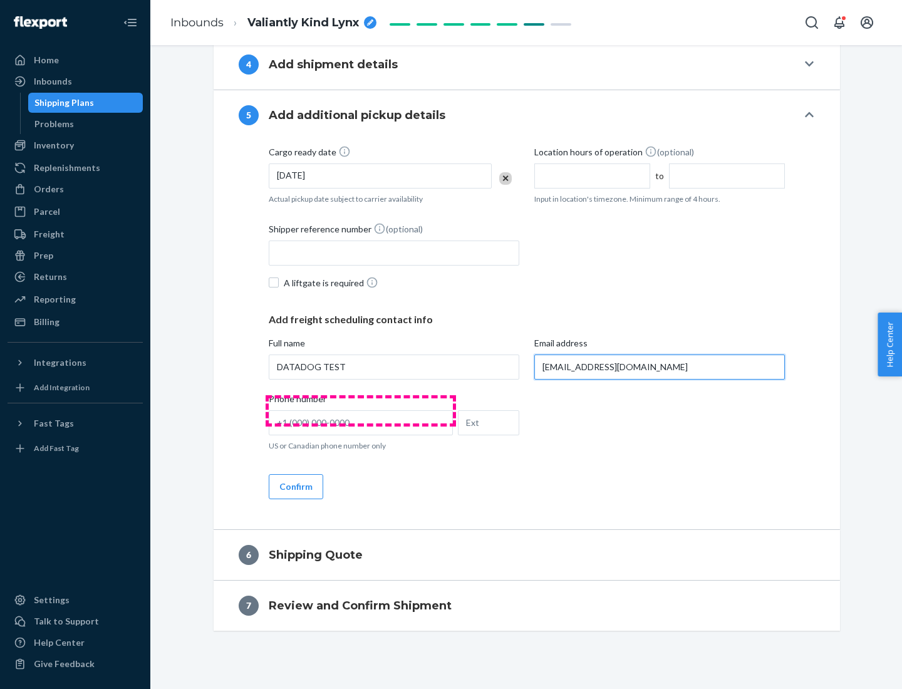
scroll to position [632, 0]
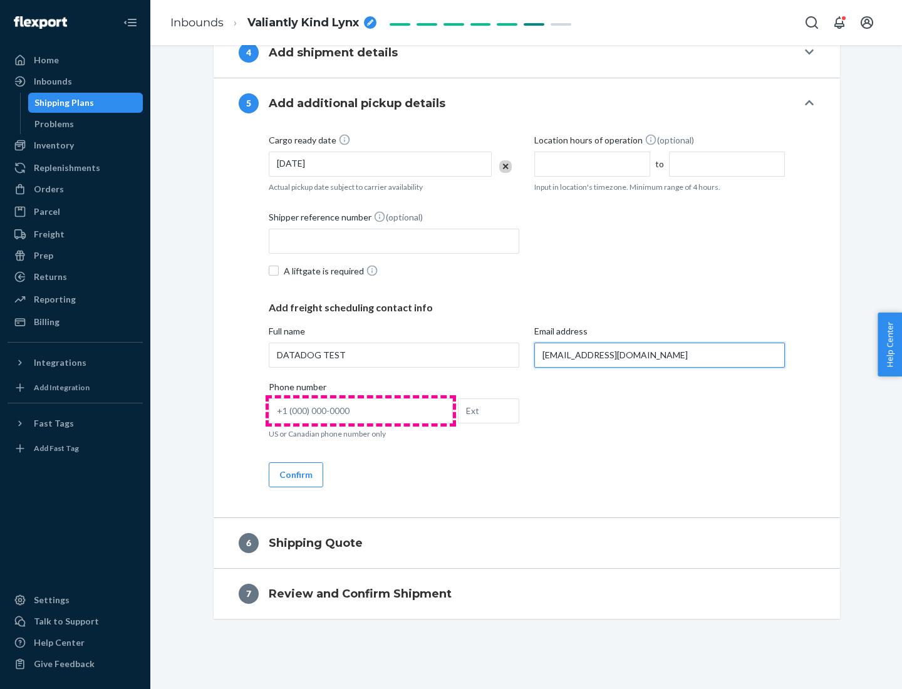
type input "[EMAIL_ADDRESS][DOMAIN_NAME]"
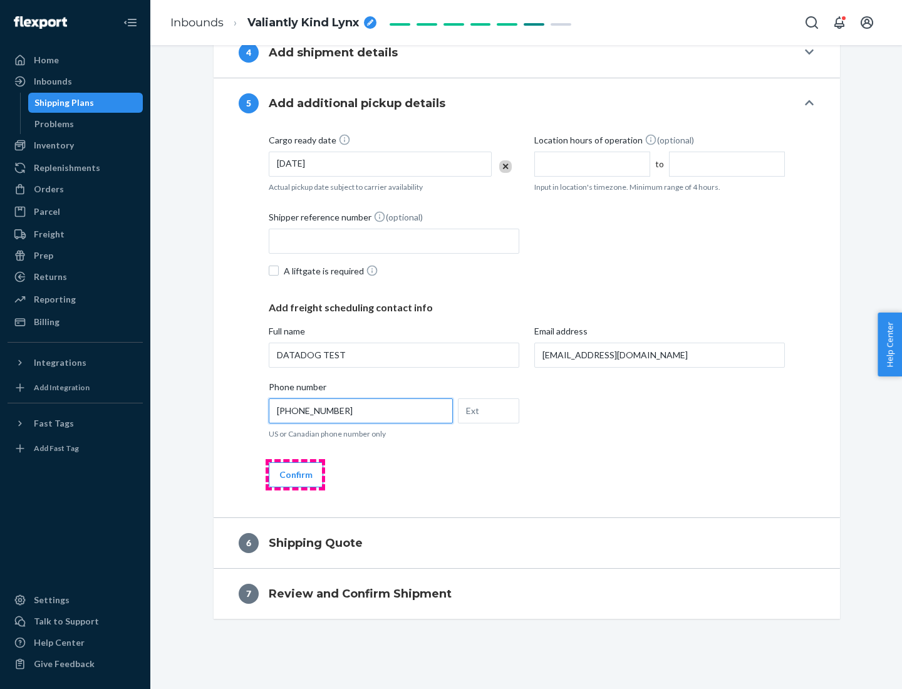
type input "[PHONE_NUMBER]"
click at [295, 474] on button "Confirm" at bounding box center [296, 474] width 55 height 25
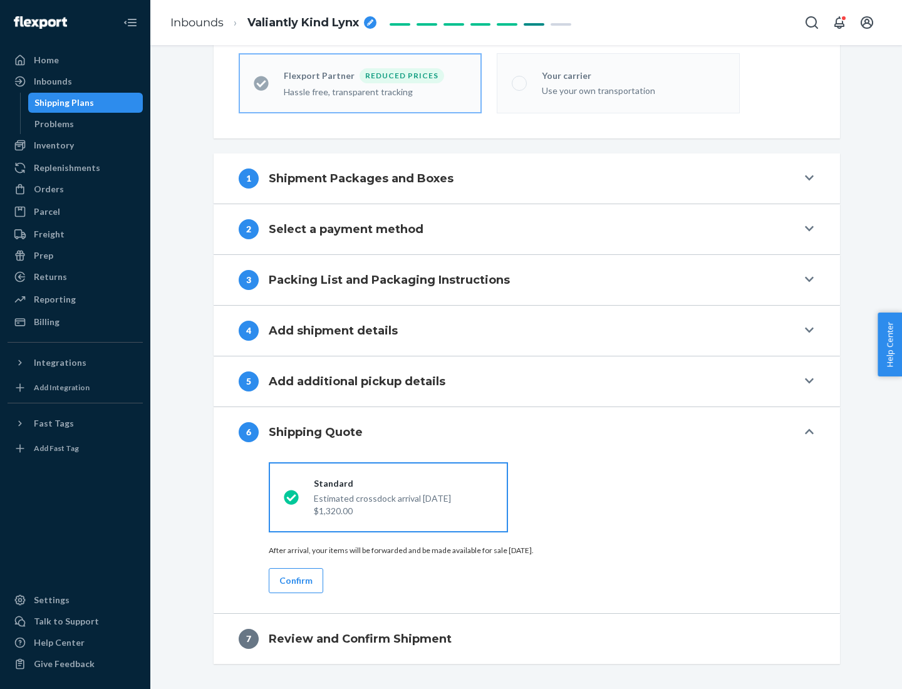
scroll to position [399, 0]
